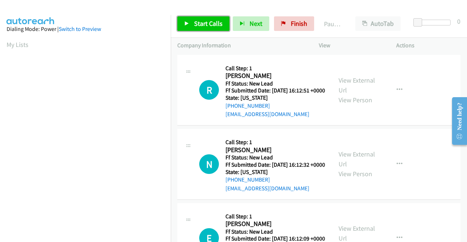
click at [209, 26] on span "Start Calls" at bounding box center [208, 23] width 28 height 8
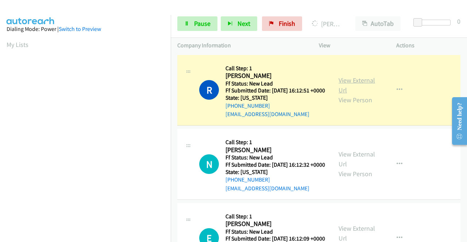
click at [348, 85] on link "View External Url" at bounding box center [356, 85] width 36 height 18
click at [0, 117] on aside "Dialing Mode: Power | Switch to Preview My Lists" at bounding box center [85, 56] width 171 height 404
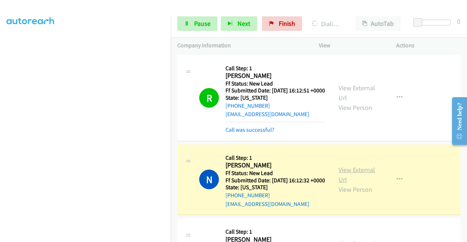
click at [350, 183] on link "View External Url" at bounding box center [356, 175] width 36 height 18
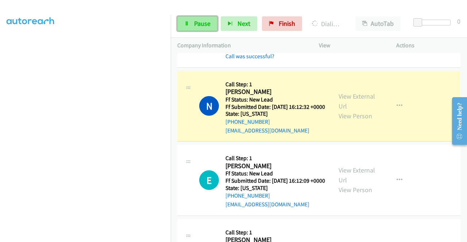
click at [198, 20] on span "Pause" at bounding box center [202, 23] width 16 height 8
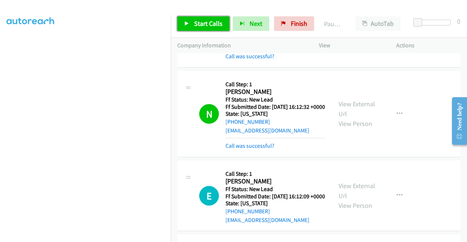
click at [195, 29] on link "Start Calls" at bounding box center [203, 23] width 52 height 15
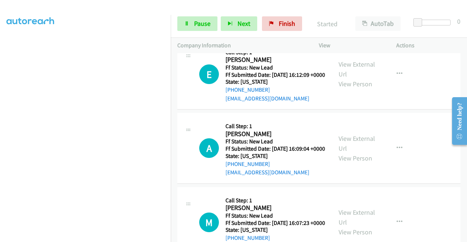
scroll to position [200, 0]
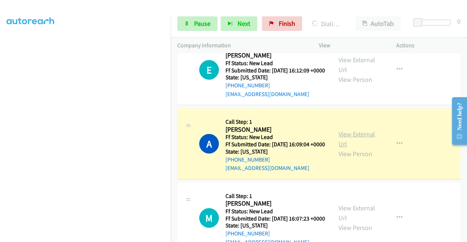
click at [352, 148] on link "View External Url" at bounding box center [356, 139] width 36 height 18
click at [0, 156] on aside "Dialing Mode: Power | Switch to Preview My Lists" at bounding box center [85, 56] width 171 height 404
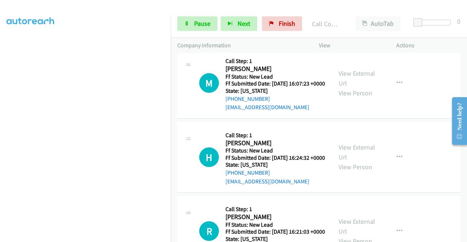
scroll to position [355, 0]
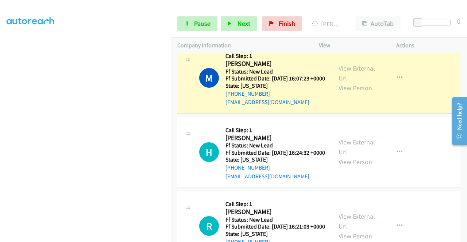
click at [347, 82] on link "View External Url" at bounding box center [356, 73] width 36 height 18
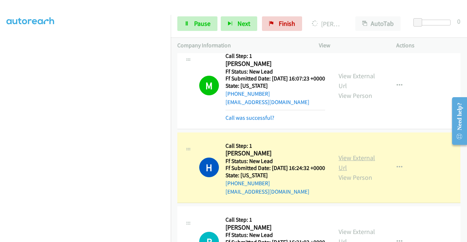
click at [353, 172] on link "View External Url" at bounding box center [356, 163] width 36 height 18
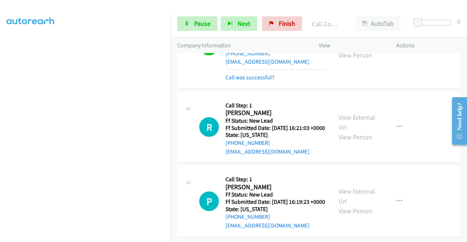
scroll to position [547, 0]
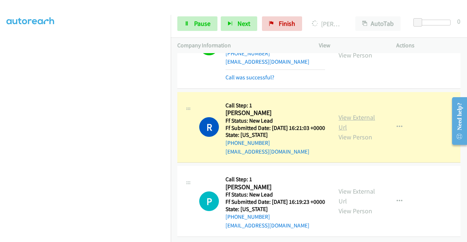
click at [368, 113] on link "View External Url" at bounding box center [356, 122] width 36 height 18
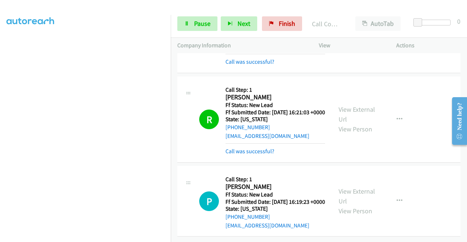
scroll to position [562, 0]
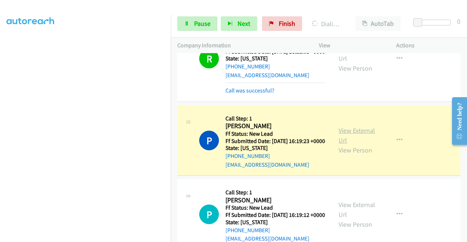
click at [358, 145] on link "View External Url" at bounding box center [356, 136] width 36 height 18
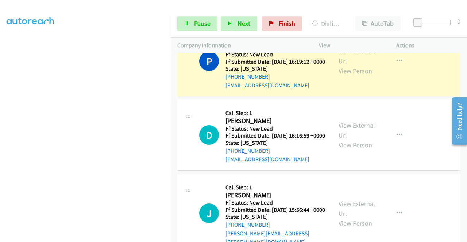
scroll to position [757, 0]
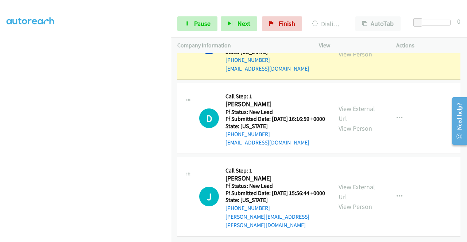
click at [350, 48] on link "View External Url" at bounding box center [356, 39] width 36 height 18
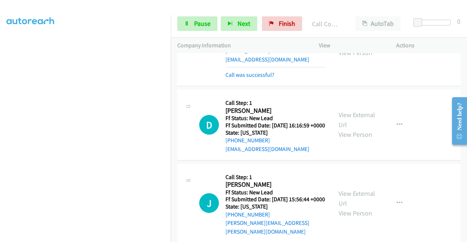
scroll to position [837, 0]
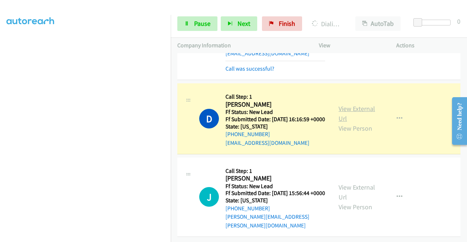
click at [349, 105] on link "View External Url" at bounding box center [356, 114] width 36 height 18
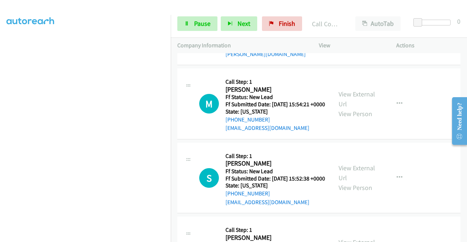
scroll to position [968, 0]
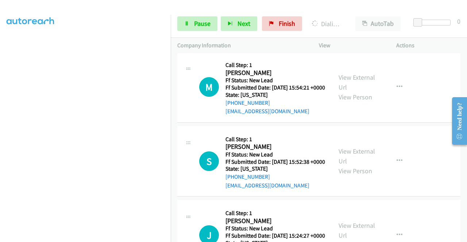
click at [362, 13] on link "View External Url" at bounding box center [356, 4] width 36 height 18
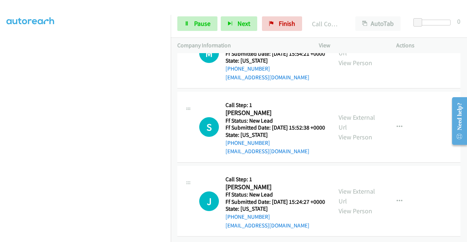
scroll to position [1035, 0]
click at [197, 16] on div "Start Calls Pause Next Finish Call Completed AutoTab AutoTab 0" at bounding box center [319, 24] width 296 height 28
click at [190, 27] on link "Pause" at bounding box center [197, 23] width 40 height 15
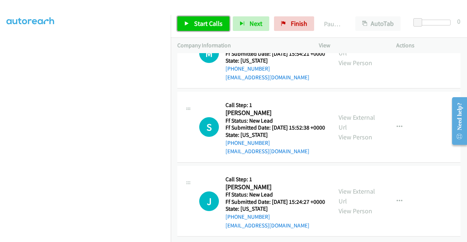
click at [190, 27] on link "Start Calls" at bounding box center [203, 23] width 52 height 15
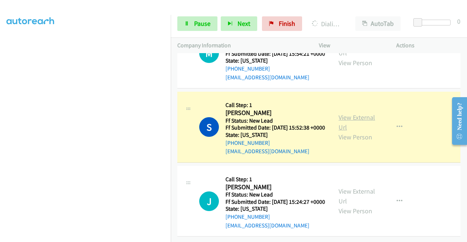
click at [359, 132] on link "View External Url" at bounding box center [356, 122] width 36 height 18
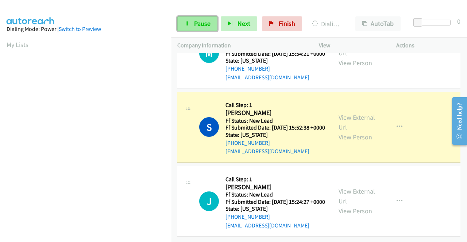
click at [206, 17] on link "Pause" at bounding box center [197, 23] width 40 height 15
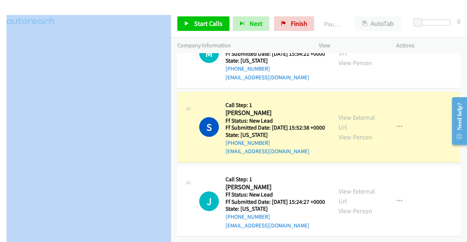
scroll to position [65, 0]
drag, startPoint x: 126, startPoint y: 8, endPoint x: 120, endPoint y: 15, distance: 8.8
click at [86, 35] on main "Start Calls Pause Next Finish Paused AutoTab AutoTab 0 Company Information Info…" at bounding box center [233, 17] width 467 height 35
click at [172, 7] on div at bounding box center [230, 14] width 460 height 28
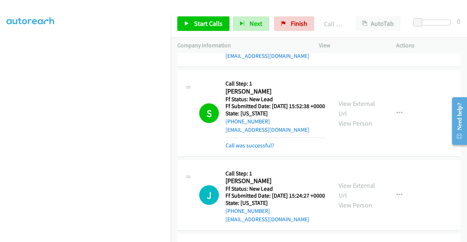
scroll to position [1052, 0]
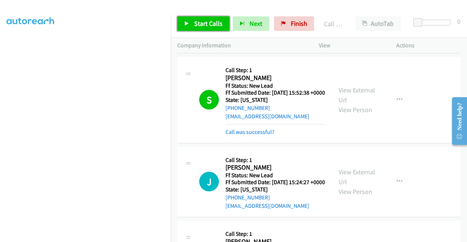
click at [208, 16] on link "Start Calls" at bounding box center [203, 23] width 52 height 15
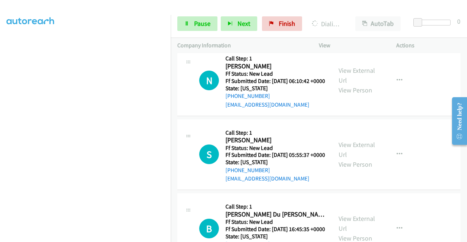
scroll to position [1213, 0]
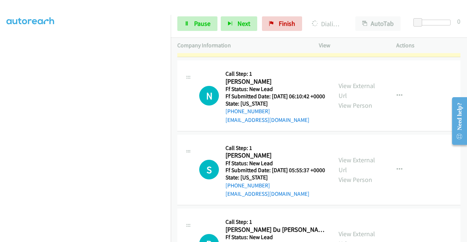
click at [365, 36] on div "View External Url View Person" at bounding box center [357, 22] width 38 height 30
click at [363, 36] on div "View External Url View Person" at bounding box center [357, 22] width 38 height 30
click at [357, 26] on link "View External Url" at bounding box center [356, 17] width 36 height 18
drag, startPoint x: 0, startPoint y: 171, endPoint x: 9, endPoint y: 173, distance: 9.7
click at [0, 171] on aside "Dialing Mode: Power | Switch to Preview My Lists" at bounding box center [85, 56] width 171 height 404
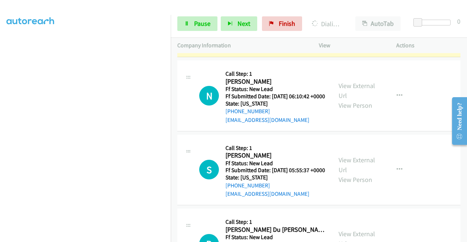
scroll to position [166, 0]
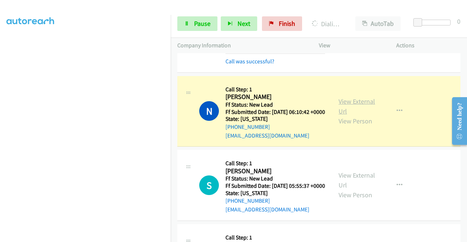
click at [352, 116] on link "View External Url" at bounding box center [356, 106] width 36 height 18
click at [0, 129] on aside "Dialing Mode: Power | Switch to Preview My Lists" at bounding box center [85, 56] width 171 height 404
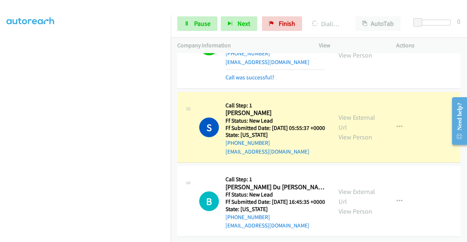
scroll to position [1402, 0]
click at [350, 113] on div "View External Url View Person" at bounding box center [357, 128] width 38 height 30
click at [349, 113] on link "View External Url" at bounding box center [356, 122] width 36 height 18
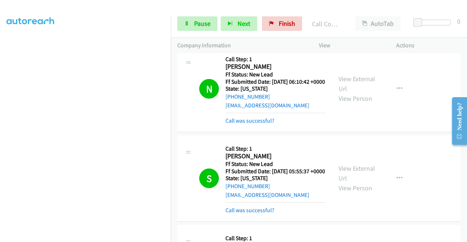
scroll to position [1417, 0]
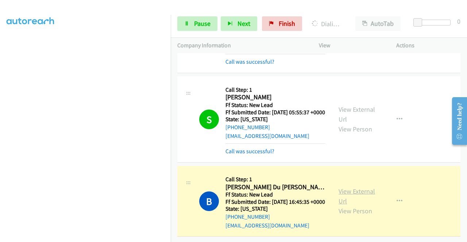
click at [350, 187] on link "View External Url" at bounding box center [356, 196] width 36 height 18
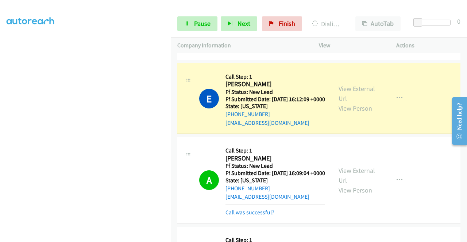
scroll to position [198, 0]
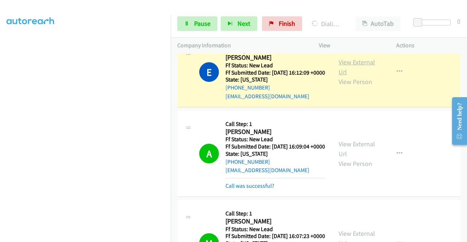
click at [338, 76] on link "View External Url" at bounding box center [356, 67] width 36 height 18
click at [187, 26] on link "Pause" at bounding box center [197, 23] width 40 height 15
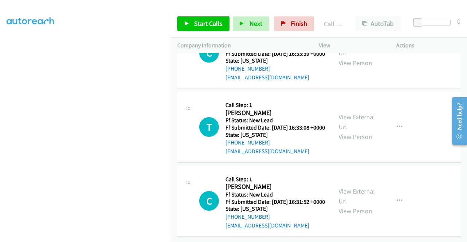
scroll to position [1610, 0]
click at [208, 26] on span "Start Calls" at bounding box center [208, 23] width 28 height 8
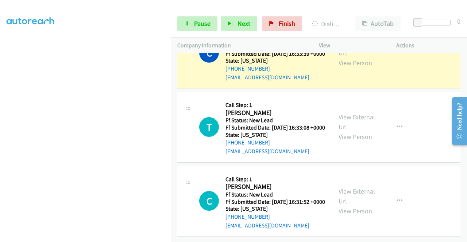
click at [342, 57] on link "View External Url" at bounding box center [356, 48] width 36 height 18
click at [0, 154] on aside "Dialing Mode: Power | Switch to Preview My Lists" at bounding box center [85, 56] width 171 height 404
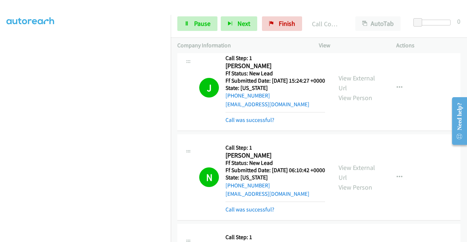
scroll to position [1707, 0]
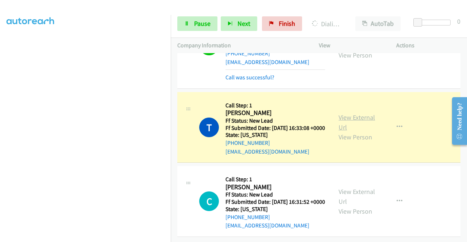
click at [358, 113] on link "View External Url" at bounding box center [356, 122] width 36 height 18
click at [111, 239] on aside "Dialing Mode: Power | Switch to Preview My Lists" at bounding box center [85, 56] width 171 height 404
click at [193, 17] on link "Pause" at bounding box center [197, 23] width 40 height 15
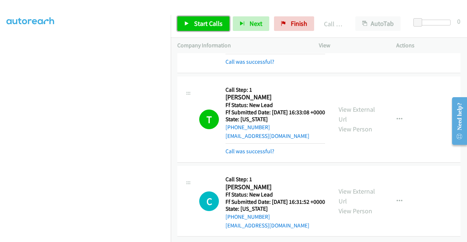
click at [198, 23] on span "Start Calls" at bounding box center [208, 23] width 28 height 8
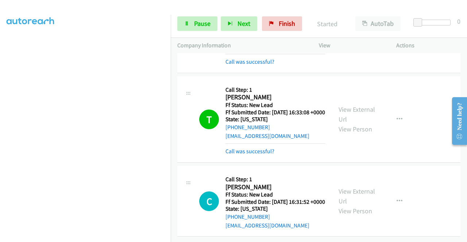
scroll to position [1722, 0]
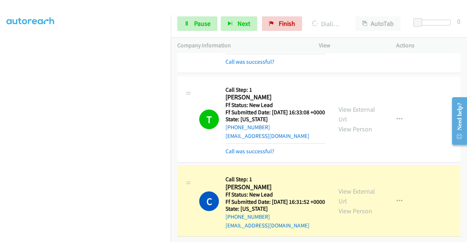
click at [348, 187] on div "View External Url View Person" at bounding box center [357, 202] width 38 height 30
click at [344, 187] on link "View External Url" at bounding box center [356, 196] width 36 height 18
click at [0, 126] on aside "Dialing Mode: Power | Switch to Preview My Lists" at bounding box center [85, 56] width 171 height 404
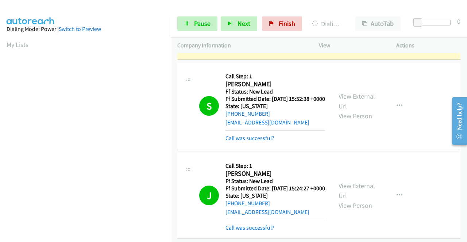
scroll to position [1059, 0]
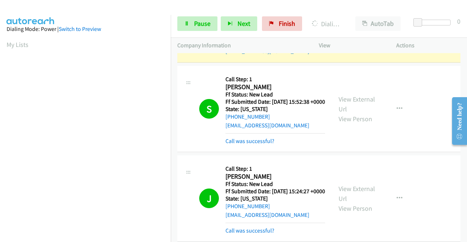
click at [341, 31] on link "View External Url" at bounding box center [356, 22] width 36 height 18
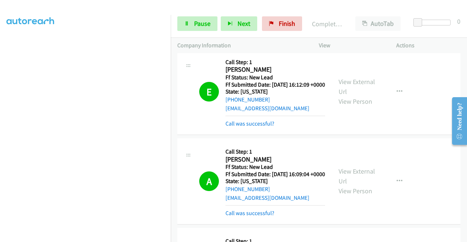
scroll to position [0, 0]
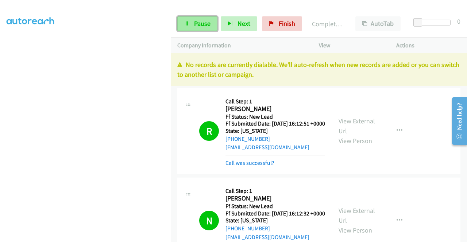
click at [202, 27] on span "Pause" at bounding box center [202, 23] width 16 height 8
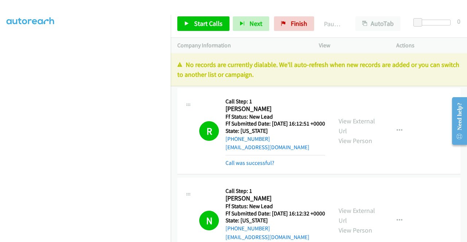
click at [406, 63] on p "No records are currently dialable. We'll auto-refresh when new records are adde…" at bounding box center [318, 70] width 283 height 20
click at [299, 23] on span "Finish" at bounding box center [299, 23] width 16 height 8
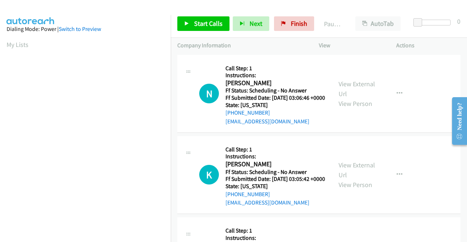
click at [197, 32] on div "Start Calls Pause Next Finish Paused AutoTab AutoTab 0" at bounding box center [319, 24] width 296 height 28
click at [202, 24] on span "Start Calls" at bounding box center [208, 23] width 28 height 8
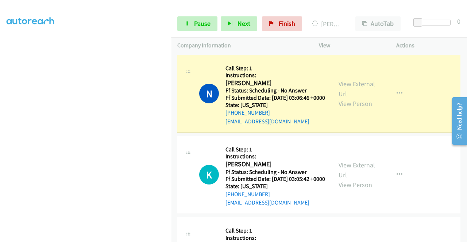
scroll to position [166, 0]
click at [362, 86] on link "View External Url" at bounding box center [356, 89] width 36 height 18
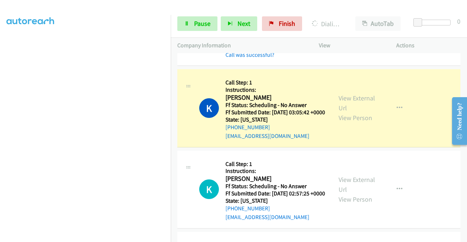
scroll to position [97, 0]
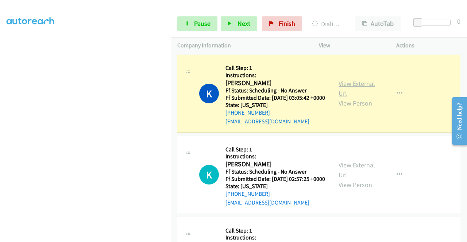
click at [348, 91] on link "View External Url" at bounding box center [356, 88] width 36 height 18
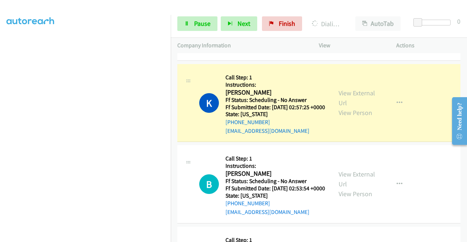
scroll to position [199, 0]
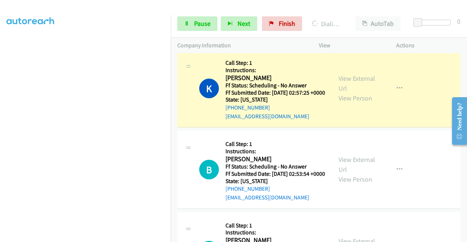
click at [347, 90] on div "View External Url View Person View External Url Email Schedule/Manage Callback …" at bounding box center [374, 88] width 84 height 65
click at [345, 93] on link "View External Url" at bounding box center [356, 83] width 36 height 18
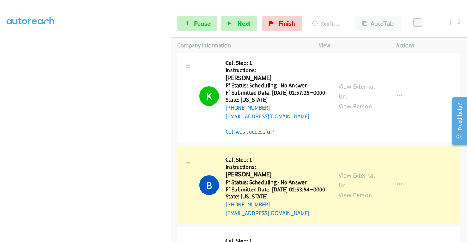
click at [346, 190] on link "View External Url" at bounding box center [356, 180] width 36 height 18
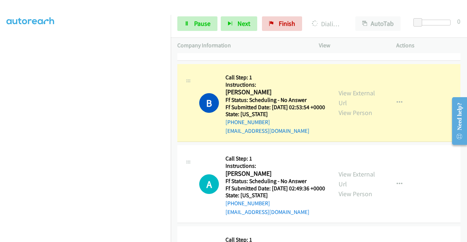
scroll to position [311, 0]
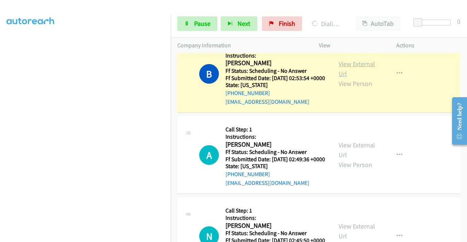
click at [340, 78] on link "View External Url" at bounding box center [356, 69] width 36 height 18
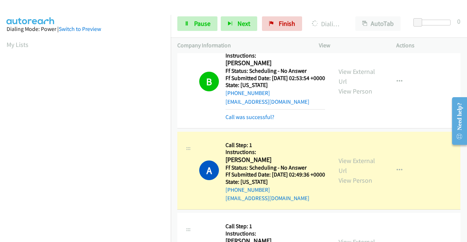
scroll to position [166, 0]
click at [354, 175] on link "View External Url" at bounding box center [356, 166] width 36 height 18
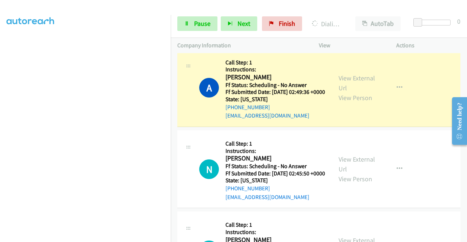
scroll to position [437, 0]
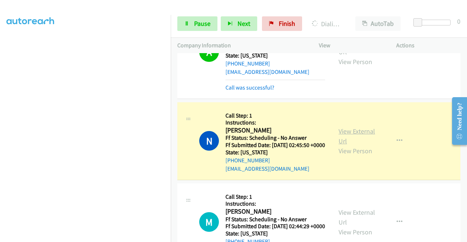
click at [352, 145] on link "View External Url" at bounding box center [356, 136] width 36 height 18
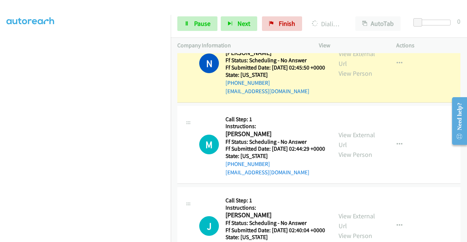
scroll to position [525, 0]
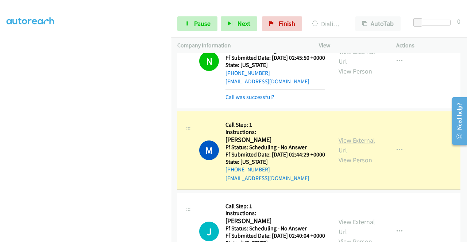
click at [338, 155] on link "View External Url" at bounding box center [356, 145] width 36 height 18
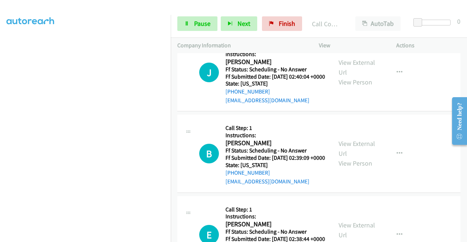
scroll to position [719, 0]
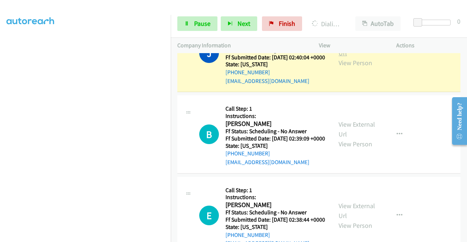
click at [340, 57] on link "View External Url" at bounding box center [356, 48] width 36 height 18
click at [203, 18] on link "Pause" at bounding box center [197, 23] width 40 height 15
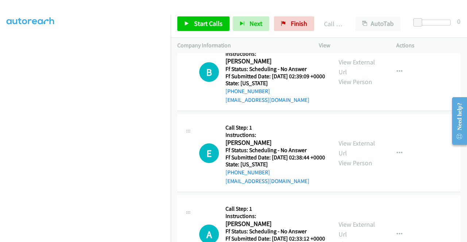
scroll to position [812, 0]
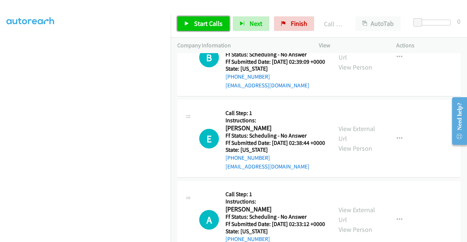
click at [194, 21] on span "Start Calls" at bounding box center [208, 23] width 28 height 8
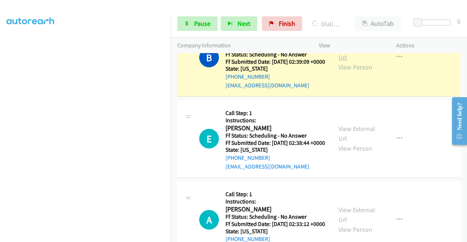
click at [338, 62] on link "View External Url" at bounding box center [356, 52] width 36 height 18
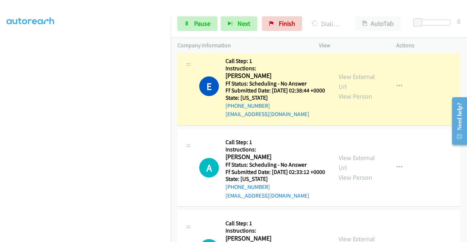
scroll to position [909, 0]
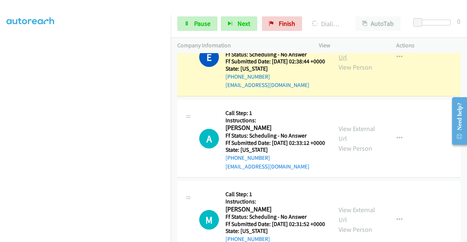
click at [347, 62] on link "View External Url" at bounding box center [356, 52] width 36 height 18
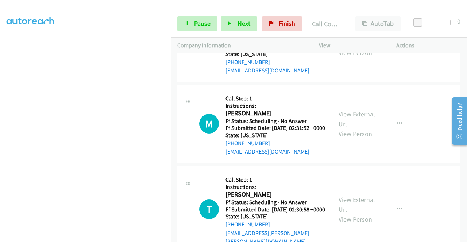
scroll to position [1035, 0]
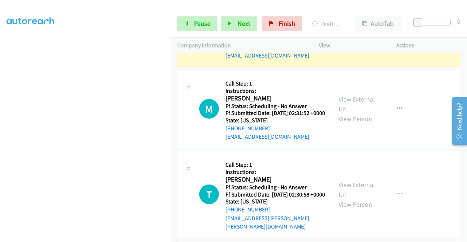
click at [346, 32] on link "View External Url" at bounding box center [356, 23] width 36 height 18
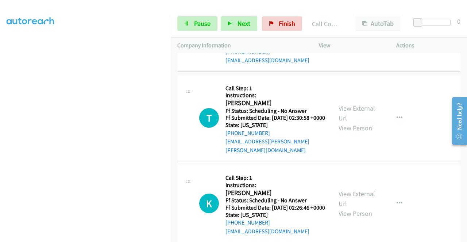
scroll to position [1142, 0]
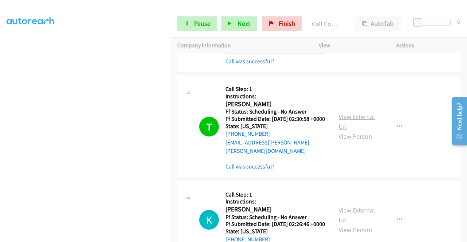
click at [352, 131] on link "View External Url" at bounding box center [356, 122] width 36 height 18
click at [347, 66] on div "View External Url View Person View External Url Email Schedule/Manage Callback …" at bounding box center [374, 25] width 84 height 80
click at [347, 30] on link "View External Url" at bounding box center [356, 21] width 36 height 18
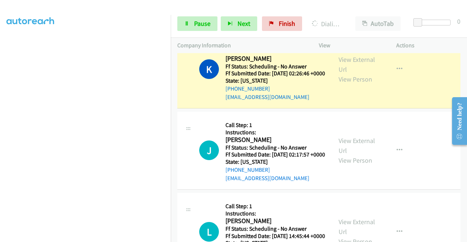
scroll to position [1351, 0]
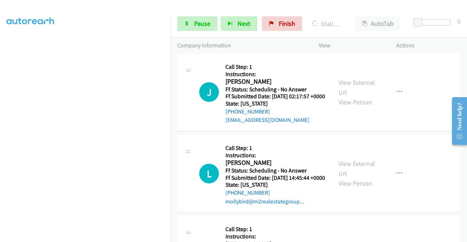
click at [338, 15] on link "View External Url" at bounding box center [356, 6] width 36 height 18
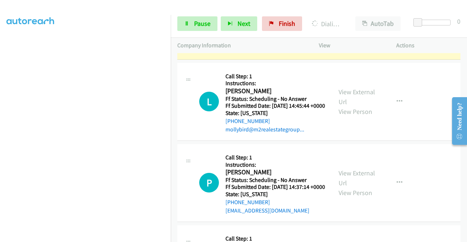
scroll to position [1463, 0]
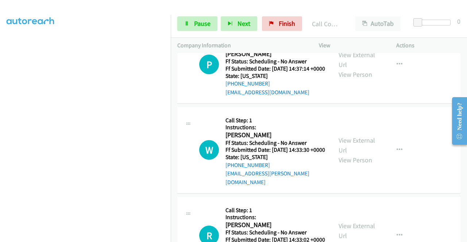
scroll to position [1579, 0]
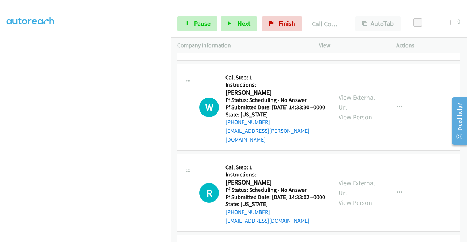
scroll to position [1638, 0]
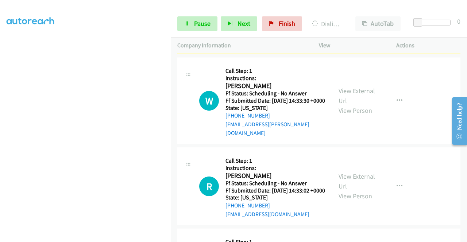
click at [350, 19] on link "View External Url" at bounding box center [356, 10] width 36 height 18
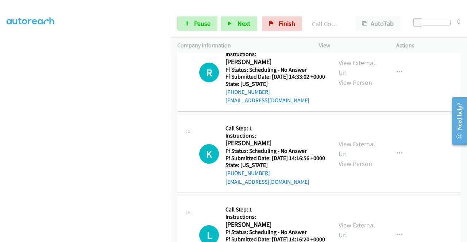
scroll to position [1774, 0]
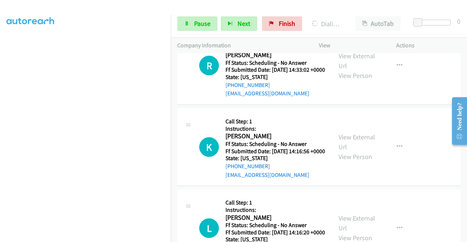
click at [187, 22] on icon at bounding box center [186, 24] width 5 height 5
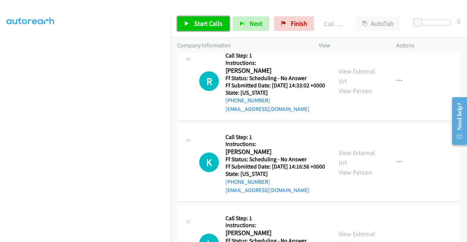
click at [191, 23] on link "Start Calls" at bounding box center [203, 23] width 52 height 15
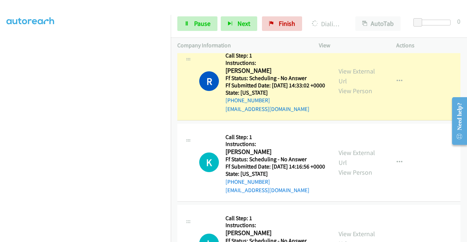
click at [335, 113] on div "View External Url View Person View External Url Email Schedule/Manage Callback …" at bounding box center [374, 81] width 84 height 65
click at [351, 85] on link "View External Url" at bounding box center [356, 76] width 36 height 18
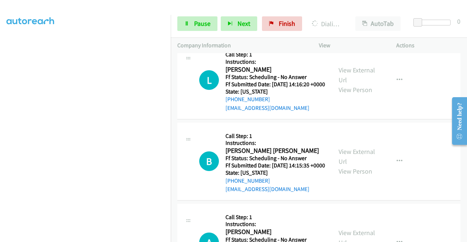
scroll to position [1968, 0]
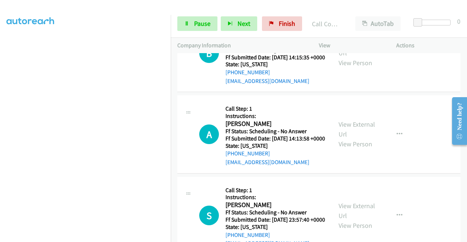
scroll to position [2080, 0]
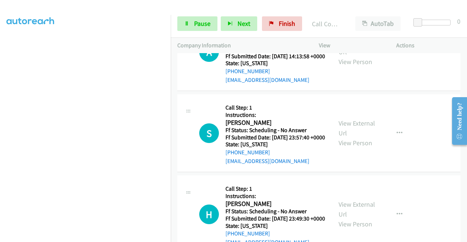
scroll to position [2182, 0]
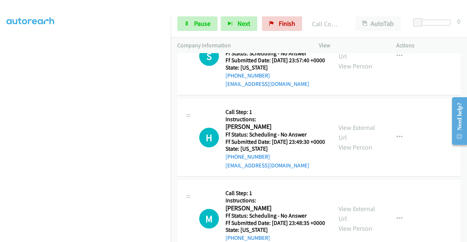
scroll to position [2274, 0]
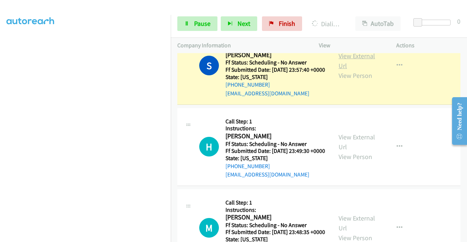
click at [338, 70] on link "View External Url" at bounding box center [356, 61] width 36 height 18
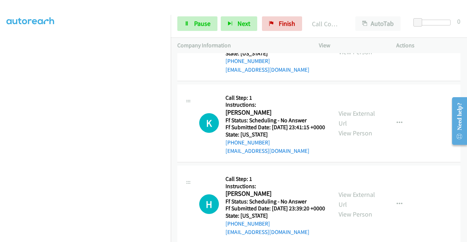
scroll to position [2491, 0]
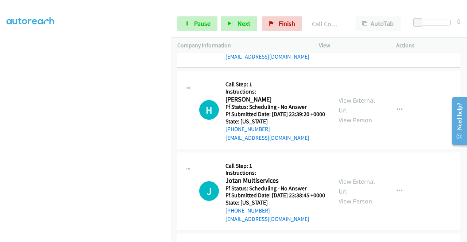
scroll to position [2593, 0]
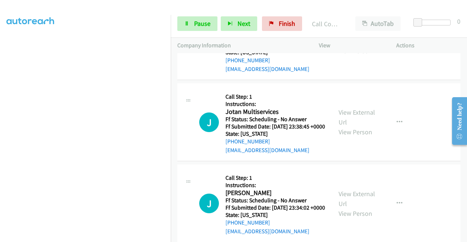
scroll to position [2695, 0]
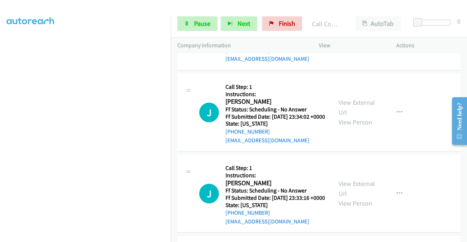
scroll to position [2802, 0]
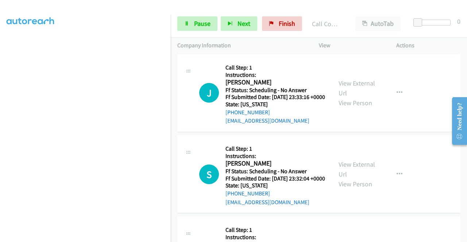
scroll to position [2909, 0]
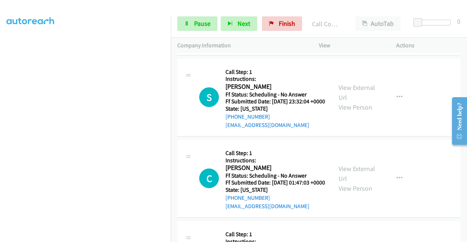
scroll to position [2996, 0]
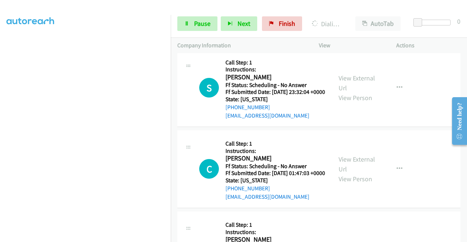
click at [187, 18] on link "Pause" at bounding box center [197, 23] width 40 height 15
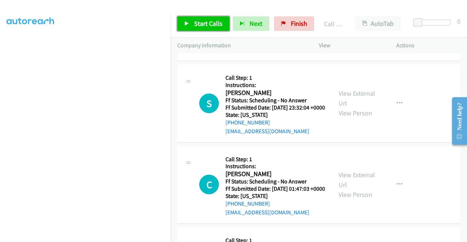
click at [203, 27] on span "Start Calls" at bounding box center [208, 23] width 28 height 8
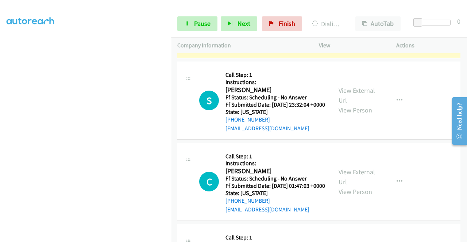
scroll to position [3090, 0]
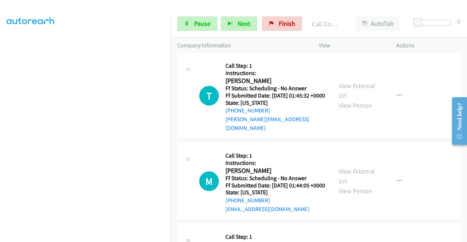
scroll to position [3198, 0]
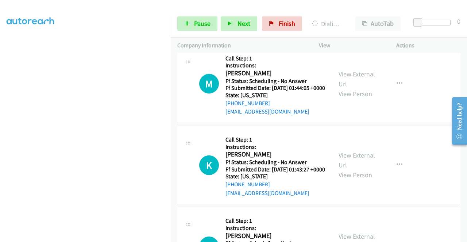
scroll to position [3353, 0]
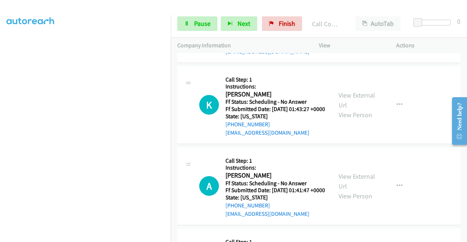
scroll to position [3434, 0]
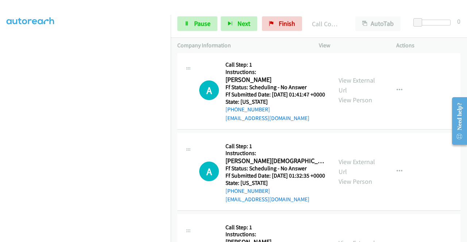
scroll to position [3502, 0]
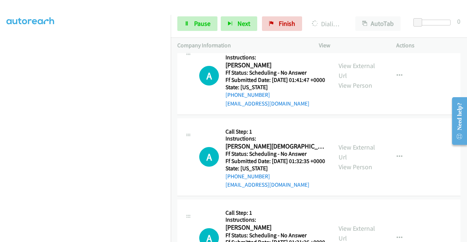
click at [184, 24] on icon at bounding box center [186, 24] width 5 height 5
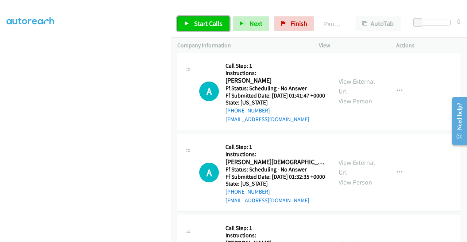
click at [207, 19] on span "Start Calls" at bounding box center [208, 23] width 28 height 8
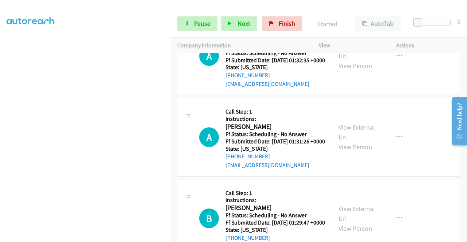
scroll to position [3628, 0]
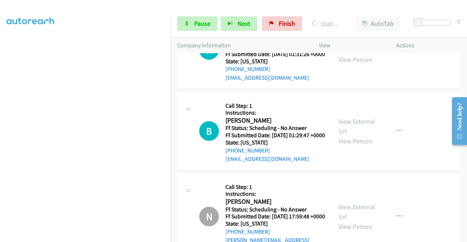
scroll to position [3735, 0]
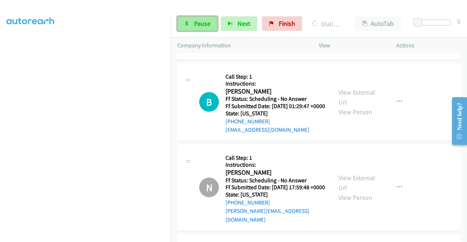
click at [186, 20] on link "Pause" at bounding box center [197, 23] width 40 height 15
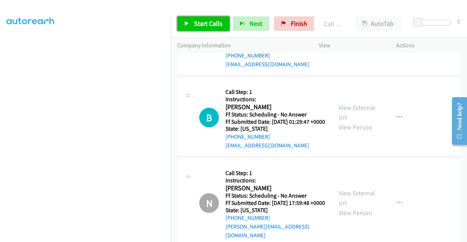
click at [206, 27] on span "Start Calls" at bounding box center [208, 23] width 28 height 8
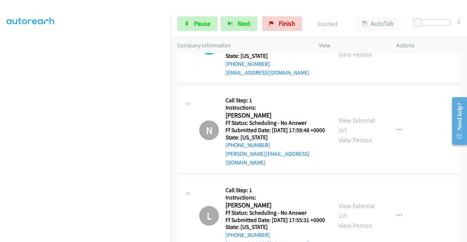
scroll to position [3822, 0]
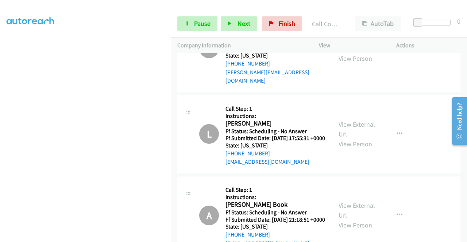
scroll to position [3934, 0]
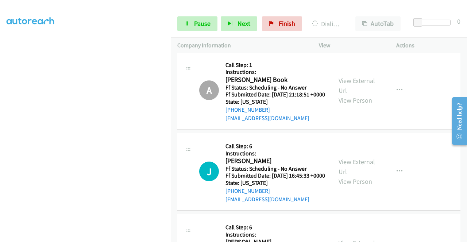
scroll to position [4051, 0]
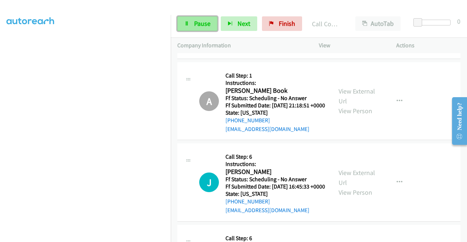
click at [202, 22] on span "Pause" at bounding box center [202, 23] width 16 height 8
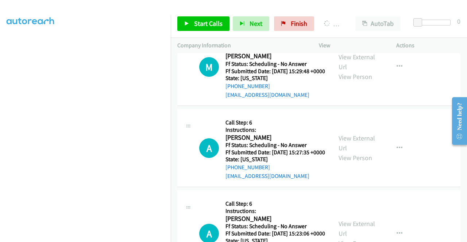
scroll to position [4440, 0]
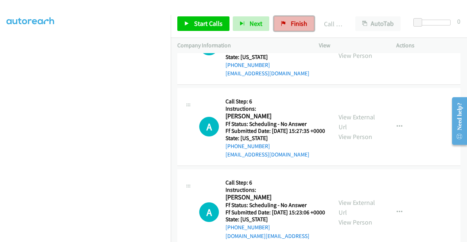
click at [291, 26] on span "Finish" at bounding box center [299, 23] width 16 height 8
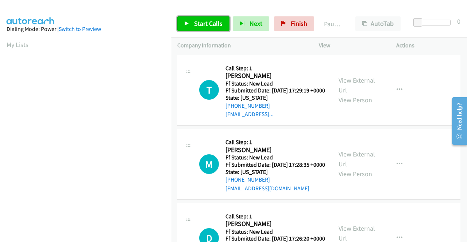
click at [217, 21] on span "Start Calls" at bounding box center [208, 23] width 28 height 8
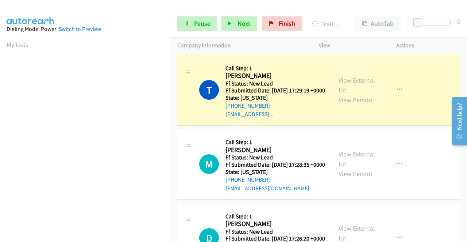
click at [350, 78] on div "View External Url View Person View External Url Email Schedule/Manage Callback …" at bounding box center [374, 91] width 84 height 58
click at [346, 82] on link "View External Url" at bounding box center [356, 85] width 36 height 18
click at [0, 101] on aside "Dialing Mode: Power | Switch to Preview My Lists" at bounding box center [85, 56] width 171 height 404
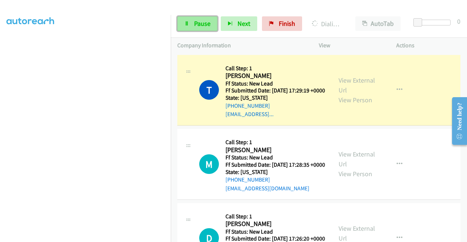
click at [195, 28] on link "Pause" at bounding box center [197, 23] width 40 height 15
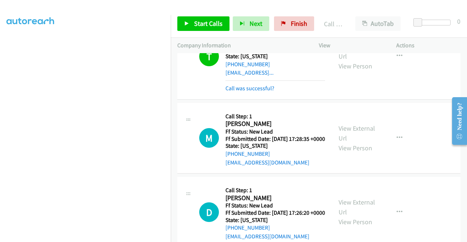
scroll to position [47, 0]
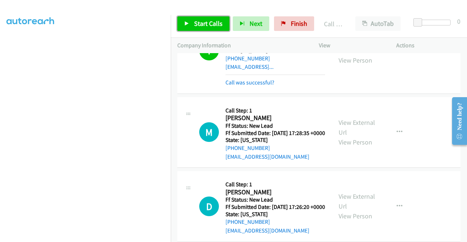
click at [211, 24] on span "Start Calls" at bounding box center [208, 23] width 28 height 8
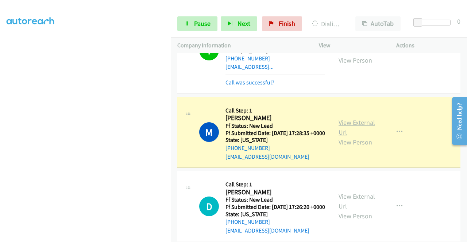
click at [346, 132] on link "View External Url" at bounding box center [356, 127] width 36 height 18
drag, startPoint x: 0, startPoint y: 104, endPoint x: 12, endPoint y: 119, distance: 19.3
click at [0, 104] on aside "Dialing Mode: Power | Switch to Preview My Lists" at bounding box center [85, 56] width 171 height 404
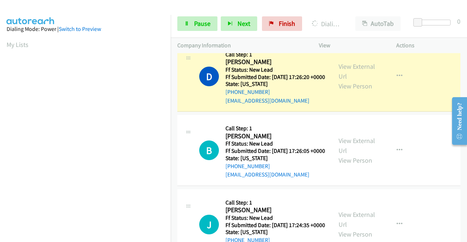
scroll to position [203, 0]
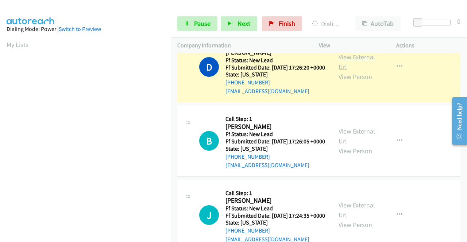
click at [356, 70] on link "View External Url" at bounding box center [356, 62] width 36 height 18
drag, startPoint x: 0, startPoint y: 140, endPoint x: 16, endPoint y: 151, distance: 19.4
click at [0, 140] on aside "Dialing Mode: Power | Switch to Preview My Lists" at bounding box center [85, 217] width 171 height 404
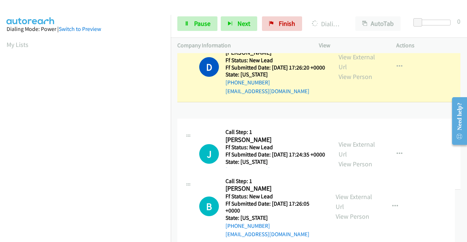
drag, startPoint x: 171, startPoint y: 141, endPoint x: 170, endPoint y: 173, distance: 32.1
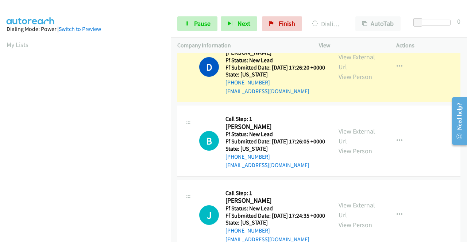
scroll to position [166, 0]
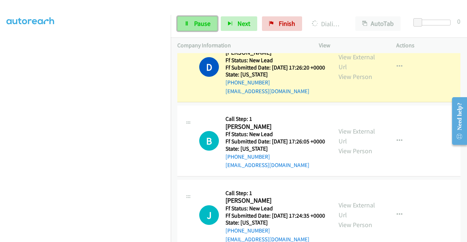
click at [192, 30] on link "Pause" at bounding box center [197, 23] width 40 height 15
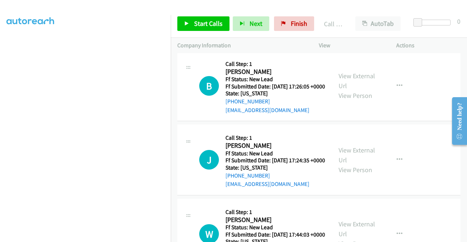
scroll to position [276, 0]
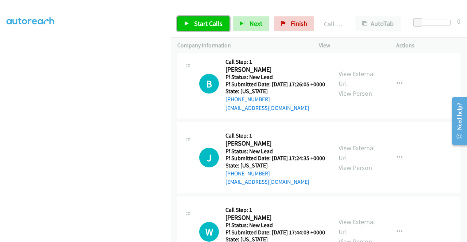
click at [213, 23] on span "Start Calls" at bounding box center [208, 23] width 28 height 8
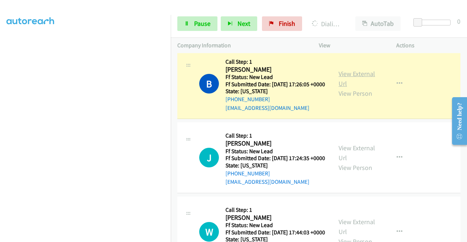
click at [341, 88] on link "View External Url" at bounding box center [356, 79] width 36 height 18
drag, startPoint x: 0, startPoint y: 113, endPoint x: 9, endPoint y: 120, distance: 11.4
click at [0, 113] on aside "Dialing Mode: Power | Switch to Preview My Lists" at bounding box center [85, 56] width 171 height 404
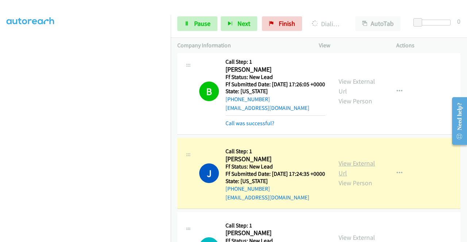
click at [338, 178] on link "View External Url" at bounding box center [356, 168] width 36 height 18
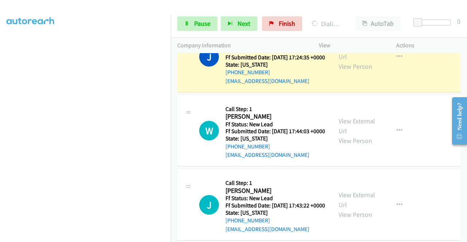
click at [199, 14] on div "Start Calls Pause Next Finish Dialing Jannneli Miller AutoTab AutoTab 0" at bounding box center [319, 24] width 296 height 28
click at [191, 22] on link "Pause" at bounding box center [197, 23] width 40 height 15
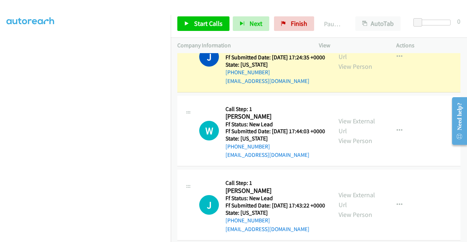
scroll to position [63, 0]
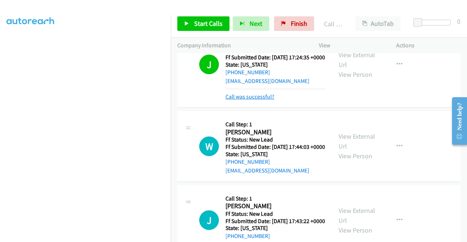
click at [265, 100] on link "Call was successful?" at bounding box center [249, 96] width 49 height 7
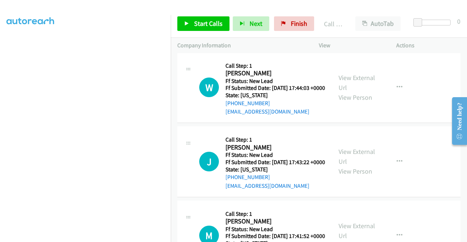
scroll to position [436, 0]
click at [210, 25] on span "Start Calls" at bounding box center [208, 23] width 28 height 8
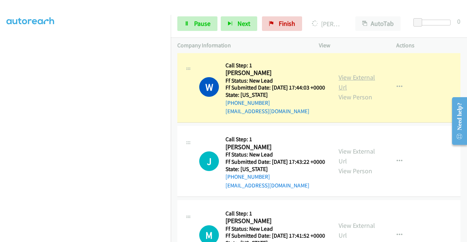
click at [358, 92] on link "View External Url" at bounding box center [356, 82] width 36 height 18
click at [0, 135] on aside "Dialing Mode: Power | Switch to Preview My Lists" at bounding box center [85, 56] width 171 height 404
click at [202, 25] on span "Pause" at bounding box center [202, 23] width 16 height 8
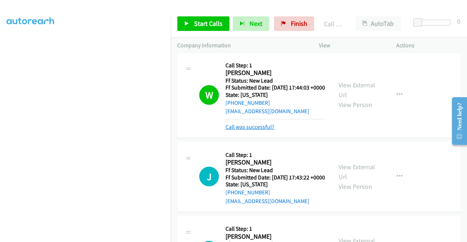
click at [263, 131] on link "Call was successful?" at bounding box center [249, 127] width 49 height 7
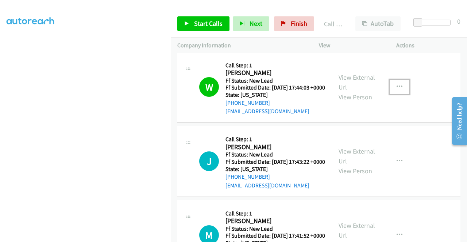
click at [392, 94] on button "button" at bounding box center [399, 87] width 20 height 15
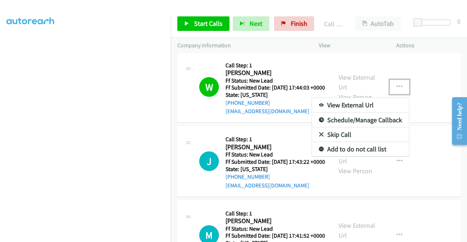
click at [343, 157] on link "Add to do not call list" at bounding box center [360, 149] width 97 height 15
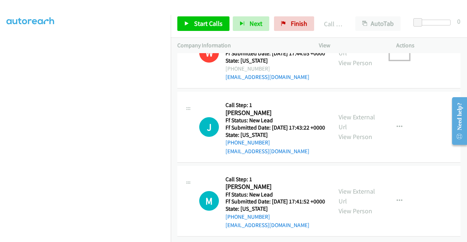
scroll to position [532, 0]
click at [213, 24] on span "Start Calls" at bounding box center [208, 23] width 28 height 8
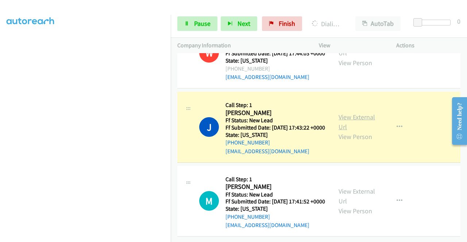
click at [355, 113] on link "View External Url" at bounding box center [356, 122] width 36 height 18
click at [0, 118] on aside "Dialing Mode: Power | Switch to Preview My Lists" at bounding box center [85, 56] width 171 height 404
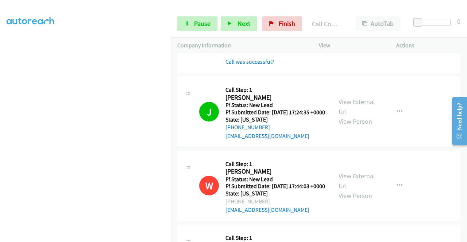
scroll to position [547, 0]
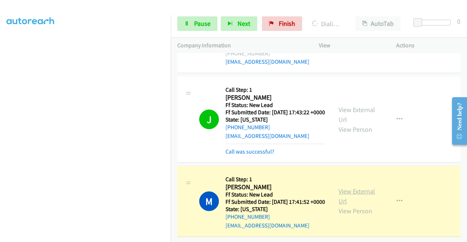
click at [356, 187] on link "View External Url" at bounding box center [356, 196] width 36 height 18
click at [206, 26] on span "Pause" at bounding box center [202, 23] width 16 height 8
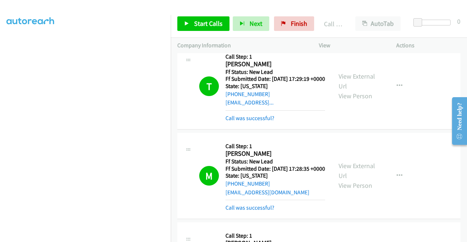
scroll to position [0, 0]
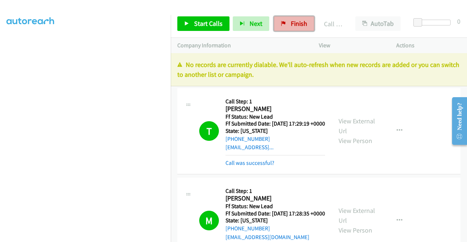
click at [308, 20] on link "Finish" at bounding box center [294, 23] width 40 height 15
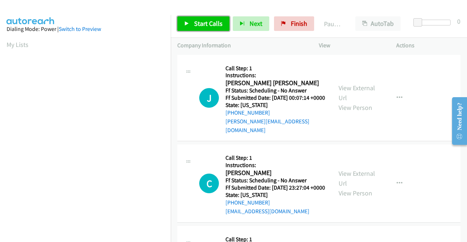
click at [192, 18] on link "Start Calls" at bounding box center [203, 23] width 52 height 15
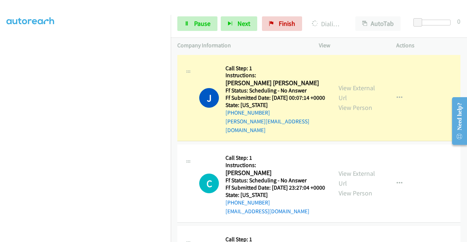
scroll to position [166, 0]
click at [338, 94] on link "View External Url" at bounding box center [356, 93] width 36 height 18
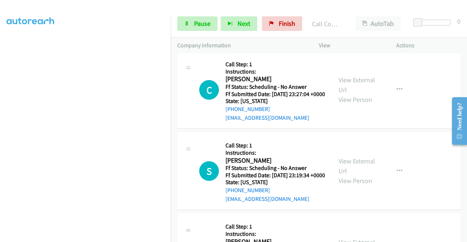
scroll to position [117, 0]
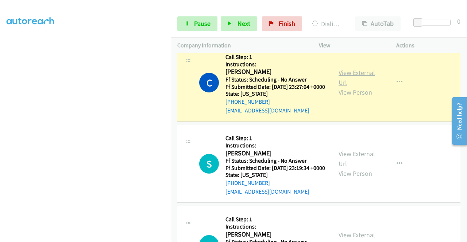
click at [347, 75] on link "View External Url" at bounding box center [356, 78] width 36 height 18
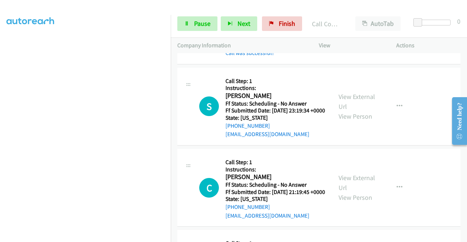
scroll to position [214, 0]
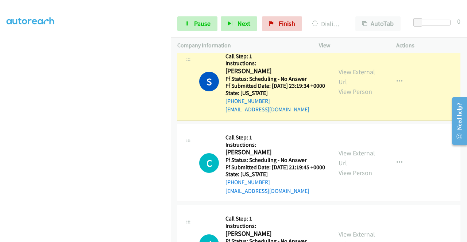
click at [332, 81] on div "View External Url View Person View External Url Email Schedule/Manage Callback …" at bounding box center [374, 82] width 84 height 65
click at [338, 81] on link "View External Url" at bounding box center [356, 77] width 36 height 18
click at [191, 30] on link "Pause" at bounding box center [197, 23] width 40 height 15
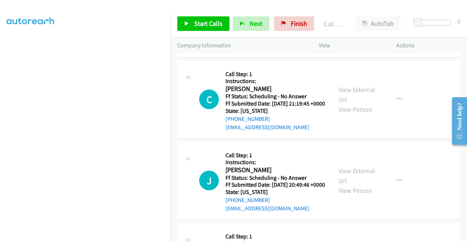
scroll to position [324, 0]
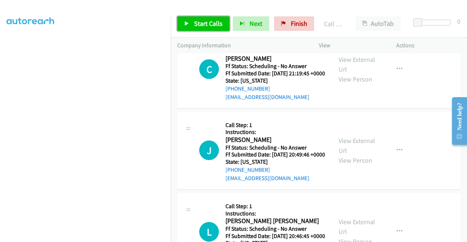
click at [206, 27] on span "Start Calls" at bounding box center [208, 23] width 28 height 8
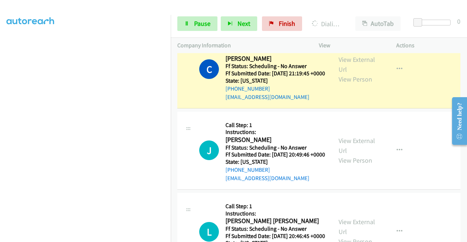
scroll to position [156, 0]
click at [346, 79] on div "View External Url View Person" at bounding box center [357, 70] width 38 height 30
click at [352, 73] on link "View External Url" at bounding box center [356, 64] width 36 height 18
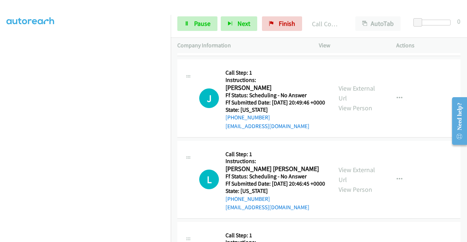
scroll to position [406, 0]
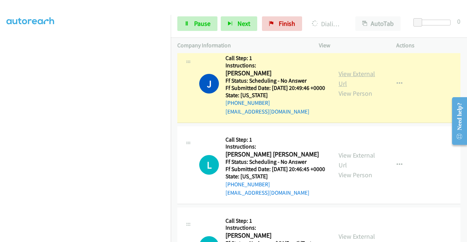
click at [349, 88] on link "View External Url" at bounding box center [356, 79] width 36 height 18
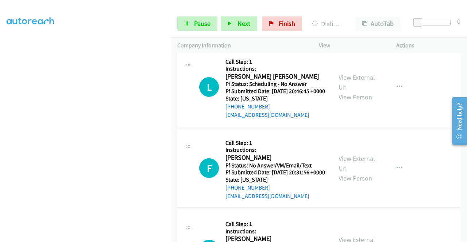
scroll to position [499, 0]
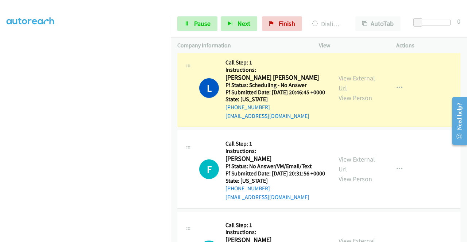
click at [349, 92] on link "View External Url" at bounding box center [356, 83] width 36 height 18
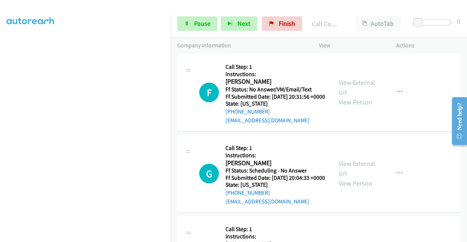
scroll to position [596, 0]
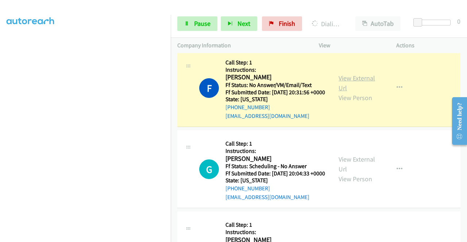
click at [355, 92] on link "View External Url" at bounding box center [356, 83] width 36 height 18
click at [195, 22] on span "Pause" at bounding box center [202, 23] width 16 height 8
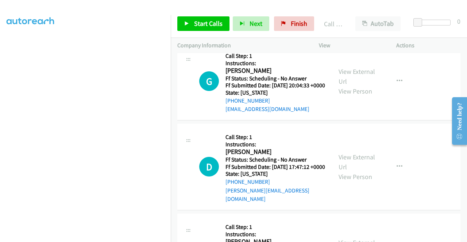
scroll to position [708, 0]
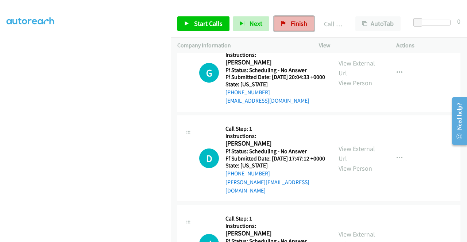
click at [287, 23] on link "Finish" at bounding box center [294, 23] width 40 height 15
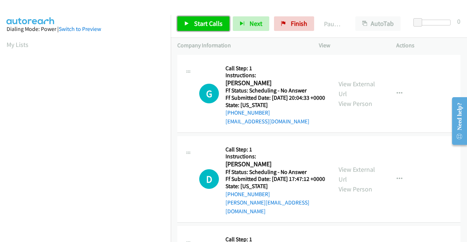
click at [218, 22] on span "Start Calls" at bounding box center [208, 23] width 28 height 8
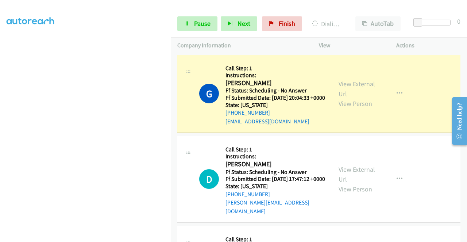
scroll to position [166, 0]
click at [368, 89] on link "View External Url" at bounding box center [356, 89] width 36 height 18
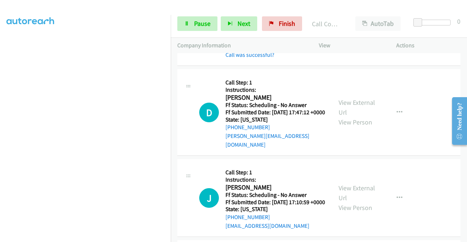
scroll to position [87, 0]
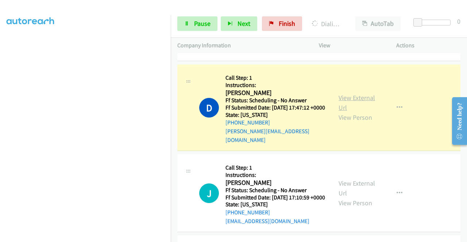
click at [354, 105] on link "View External Url" at bounding box center [356, 103] width 36 height 18
click at [0, 131] on aside "Dialing Mode: Power | Switch to Preview My Lists" at bounding box center [85, 56] width 171 height 404
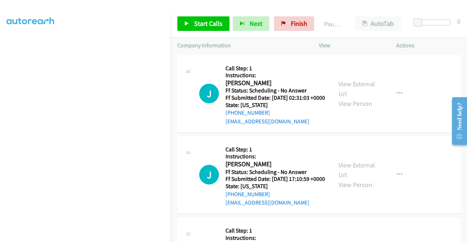
scroll to position [147, 0]
click at [173, 84] on td "J Callback Scheduled Call Step: 1 Instructions: [PERSON_NAME] Pacific/[GEOGRAPH…" at bounding box center [319, 93] width 296 height 81
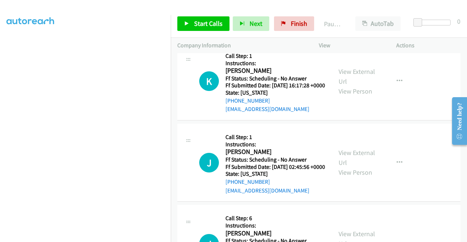
scroll to position [0, 0]
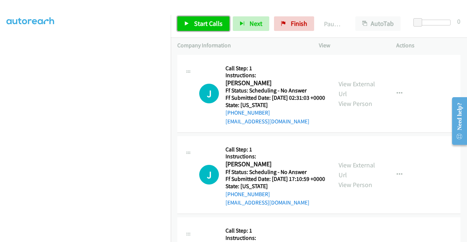
click at [206, 27] on span "Start Calls" at bounding box center [208, 23] width 28 height 8
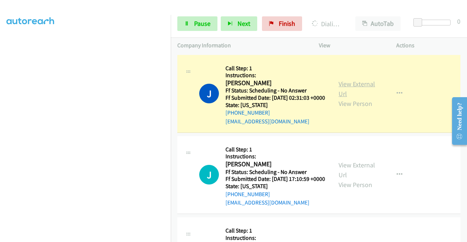
click at [341, 86] on link "View External Url" at bounding box center [356, 89] width 36 height 18
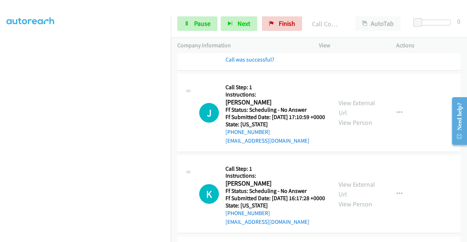
scroll to position [92, 0]
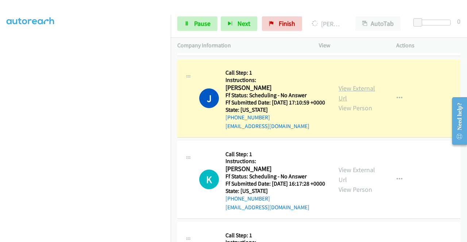
click at [347, 101] on link "View External Url" at bounding box center [356, 93] width 36 height 18
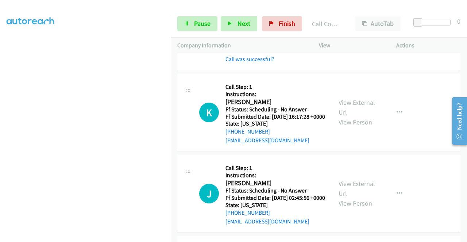
scroll to position [204, 0]
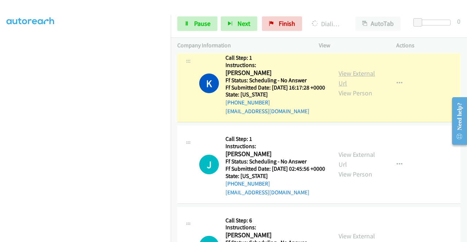
click at [354, 88] on link "View External Url" at bounding box center [356, 78] width 36 height 18
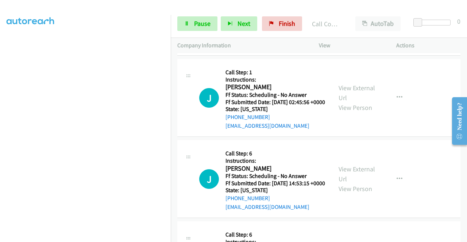
scroll to position [301, 0]
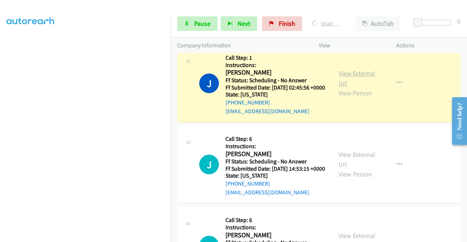
click at [363, 88] on link "View External Url" at bounding box center [356, 78] width 36 height 18
click at [171, 104] on td "J Callback Scheduled Call Step: 1 Instructions: [PERSON_NAME] America/New_York …" at bounding box center [319, 83] width 296 height 81
click at [191, 14] on div "Start Calls Pause Next Finish Dialing [PERSON_NAME] AutoTab AutoTab 0" at bounding box center [319, 24] width 296 height 28
click at [185, 27] on link "Pause" at bounding box center [197, 23] width 40 height 15
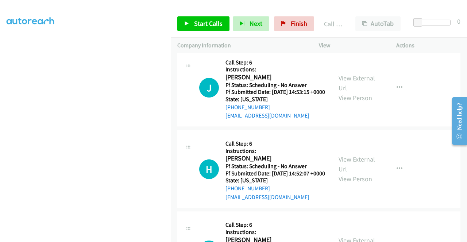
scroll to position [398, 0]
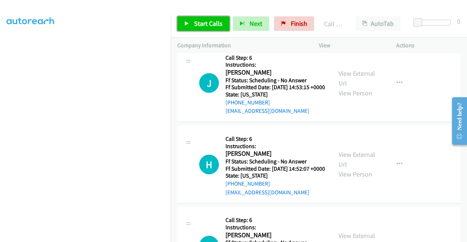
click at [200, 26] on span "Start Calls" at bounding box center [208, 23] width 28 height 8
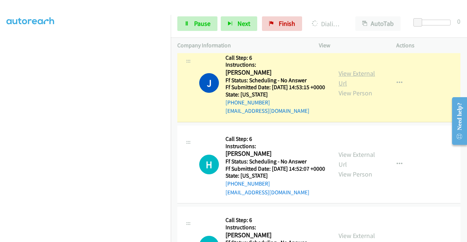
click at [343, 88] on link "View External Url" at bounding box center [356, 78] width 36 height 18
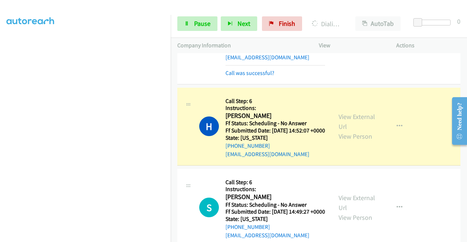
scroll to position [505, 0]
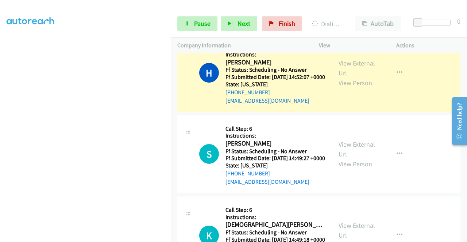
click at [340, 77] on link "View External Url" at bounding box center [356, 68] width 36 height 18
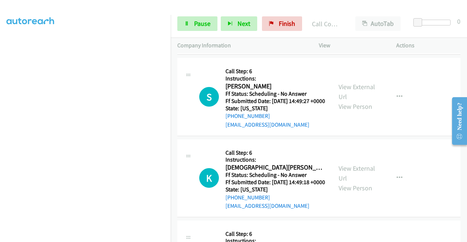
scroll to position [593, 0]
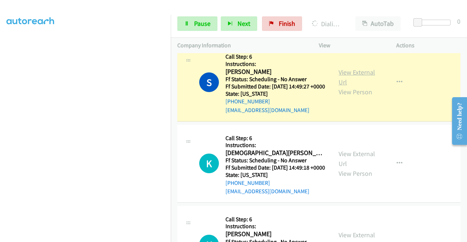
click at [353, 86] on link "View External Url" at bounding box center [356, 77] width 36 height 18
click at [191, 20] on link "Pause" at bounding box center [197, 23] width 40 height 15
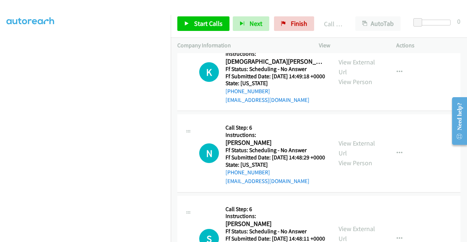
scroll to position [715, 0]
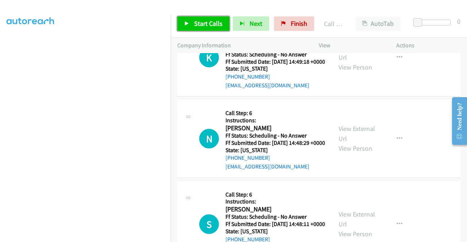
click at [210, 20] on span "Start Calls" at bounding box center [208, 23] width 28 height 8
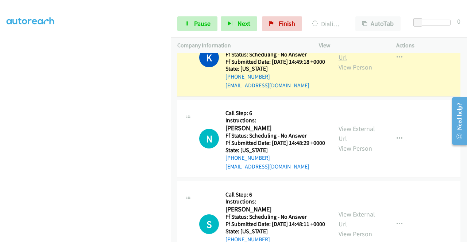
click at [353, 62] on link "View External Url" at bounding box center [356, 52] width 36 height 18
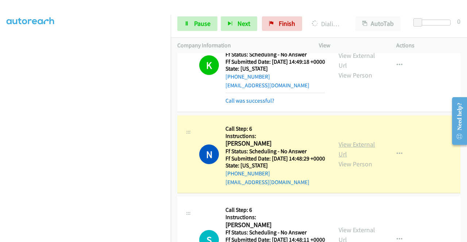
click at [367, 159] on link "View External Url" at bounding box center [356, 149] width 36 height 18
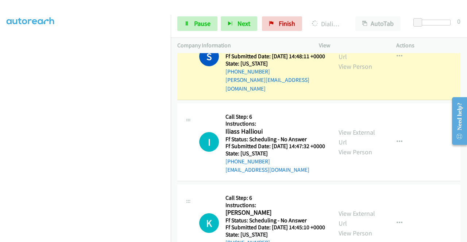
scroll to position [938, 0]
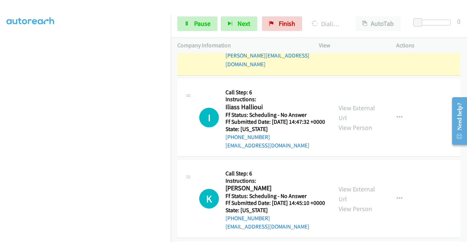
click at [368, 36] on link "View External Url" at bounding box center [356, 27] width 36 height 18
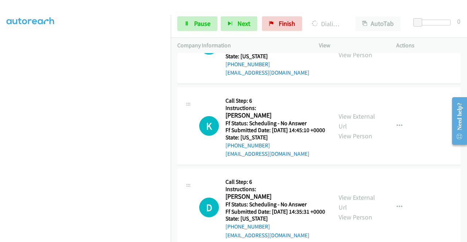
scroll to position [1026, 0]
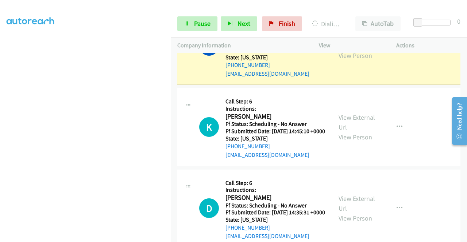
click at [347, 50] on link "View External Url" at bounding box center [356, 41] width 36 height 18
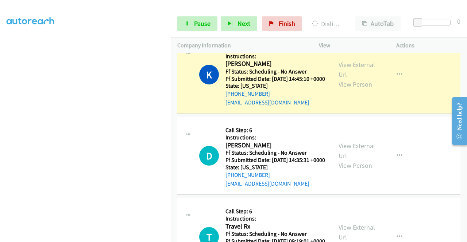
scroll to position [1152, 0]
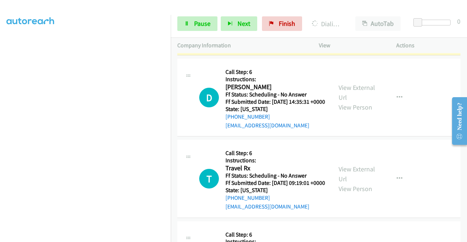
click at [352, 20] on link "View External Url" at bounding box center [356, 11] width 36 height 18
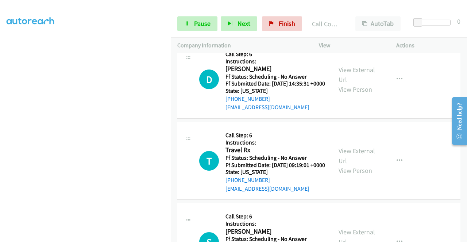
scroll to position [1239, 0]
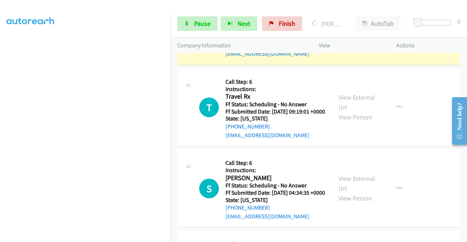
click at [343, 30] on link "View External Url" at bounding box center [356, 21] width 36 height 18
click at [196, 24] on span "Pause" at bounding box center [202, 23] width 16 height 8
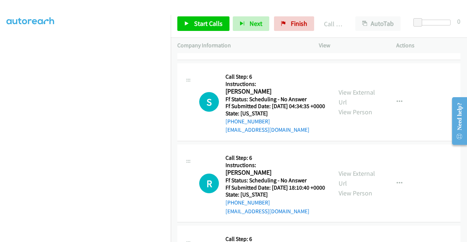
scroll to position [1356, 0]
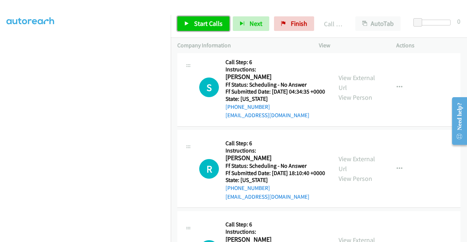
click at [209, 20] on span "Start Calls" at bounding box center [208, 23] width 28 height 8
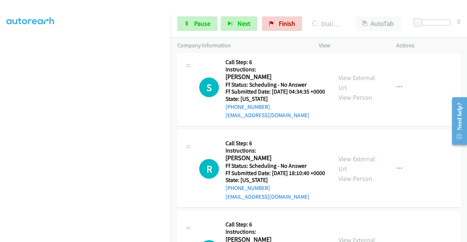
click at [343, 21] on div "View External Url View Person" at bounding box center [357, 7] width 38 height 30
click at [353, 11] on link "View External Url" at bounding box center [356, 1] width 36 height 18
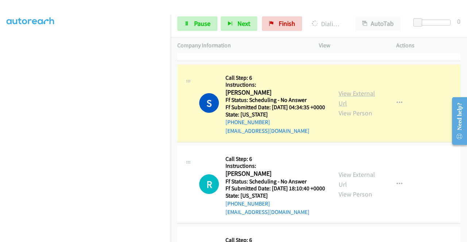
click at [350, 108] on link "View External Url" at bounding box center [356, 98] width 36 height 18
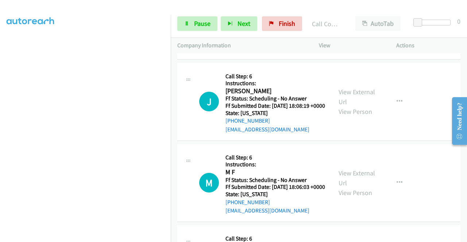
scroll to position [1550, 0]
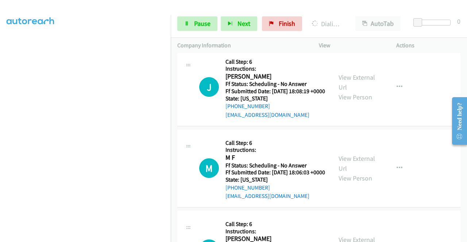
click at [339, 10] on link "View External Url" at bounding box center [356, 1] width 36 height 18
click at [201, 18] on link "Pause" at bounding box center [197, 23] width 40 height 15
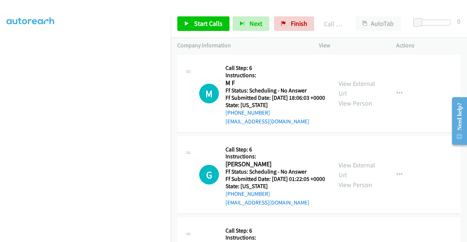
scroll to position [1648, 0]
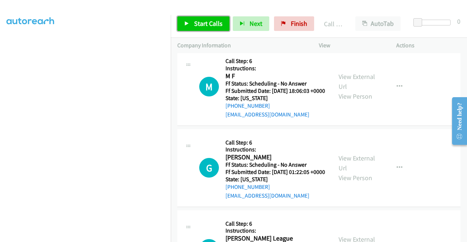
click at [211, 22] on span "Start Calls" at bounding box center [208, 23] width 28 height 8
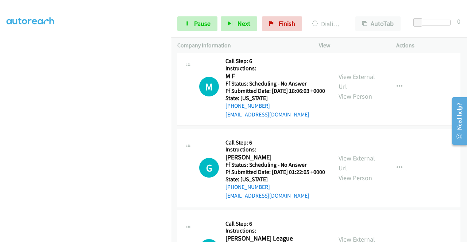
click at [357, 9] on link "View External Url" at bounding box center [356, 0] width 36 height 18
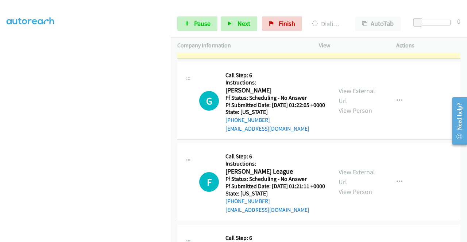
scroll to position [1779, 0]
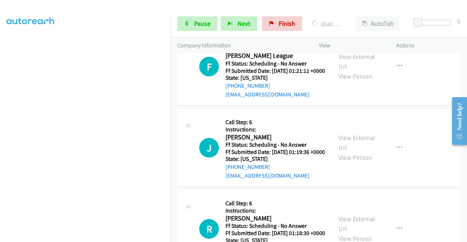
scroll to position [1866, 0]
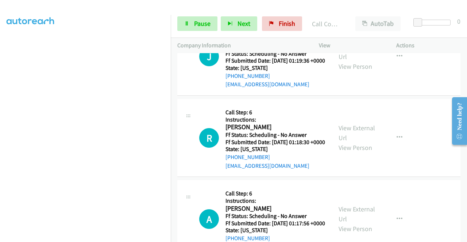
scroll to position [1983, 0]
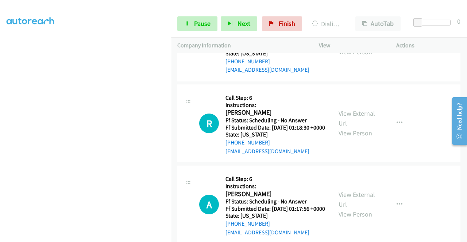
click at [191, 22] on link "Pause" at bounding box center [197, 23] width 40 height 15
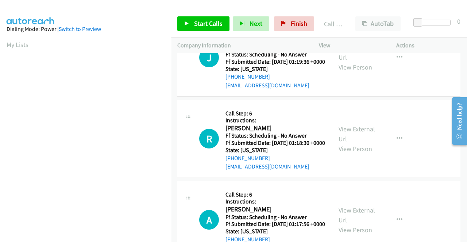
scroll to position [166, 0]
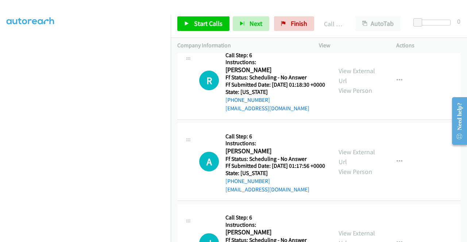
scroll to position [2056, 0]
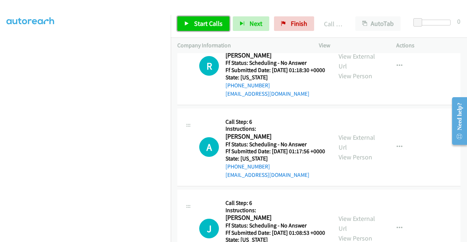
click at [217, 19] on span "Start Calls" at bounding box center [208, 23] width 28 height 8
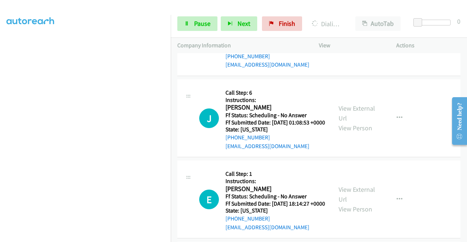
scroll to position [2183, 0]
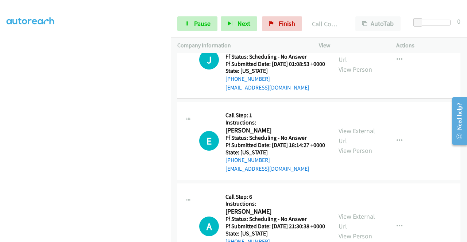
scroll to position [2275, 0]
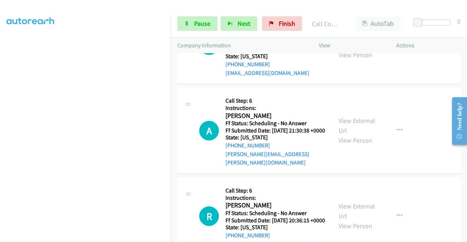
scroll to position [2382, 0]
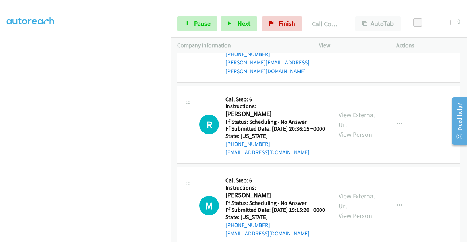
scroll to position [2489, 0]
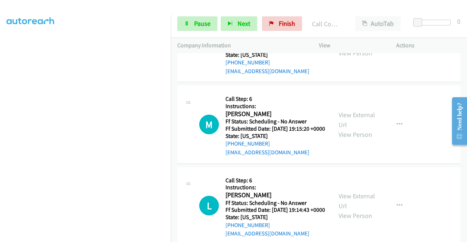
scroll to position [2596, 0]
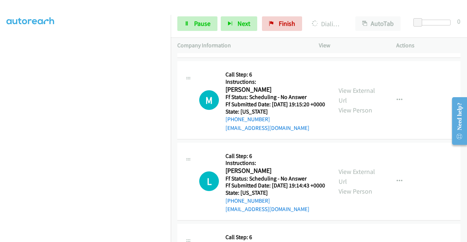
click at [0, 144] on aside "Dialing Mode: Power | Switch to Preview My Lists" at bounding box center [85, 56] width 171 height 404
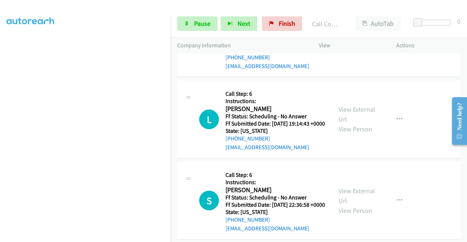
scroll to position [2689, 0]
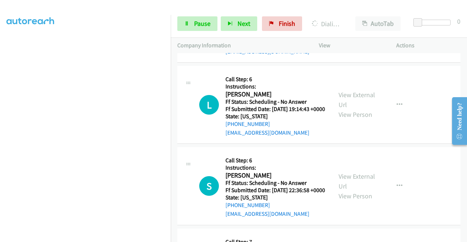
click at [185, 29] on link "Pause" at bounding box center [197, 23] width 40 height 15
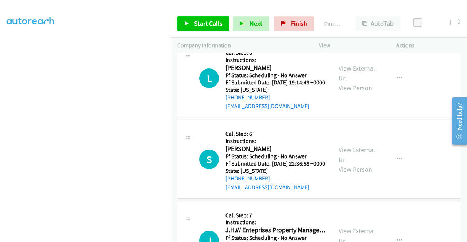
scroll to position [2725, 0]
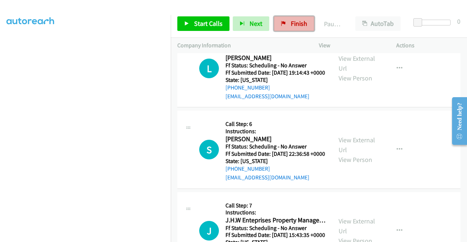
click at [282, 27] on link "Finish" at bounding box center [294, 23] width 40 height 15
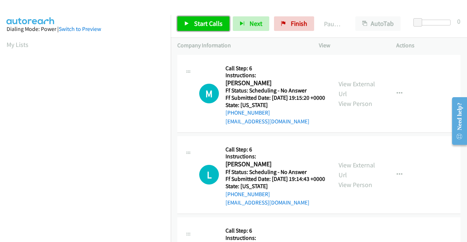
click at [203, 20] on span "Start Calls" at bounding box center [208, 23] width 28 height 8
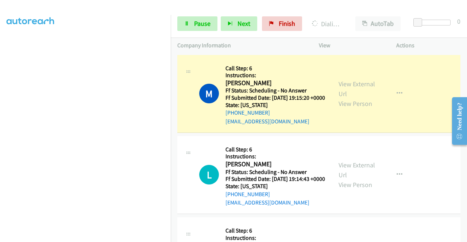
scroll to position [166, 0]
click at [344, 86] on link "View External Url" at bounding box center [356, 89] width 36 height 18
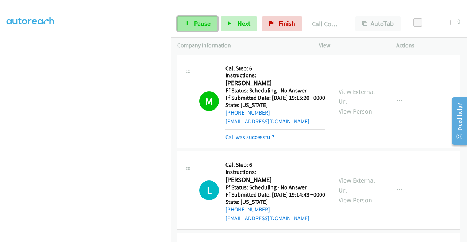
click at [192, 18] on link "Pause" at bounding box center [197, 23] width 40 height 15
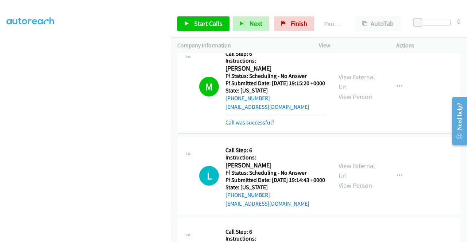
scroll to position [63, 0]
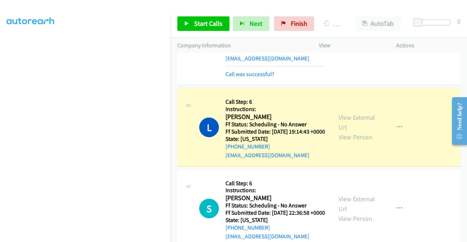
click at [350, 123] on div "View External Url View Person" at bounding box center [357, 128] width 38 height 30
click at [348, 126] on link "View External Url" at bounding box center [356, 122] width 36 height 18
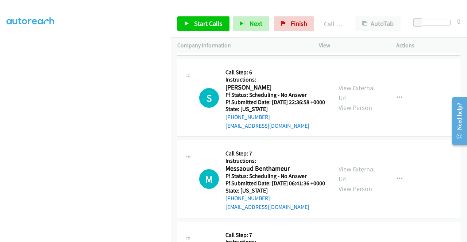
scroll to position [201, 0]
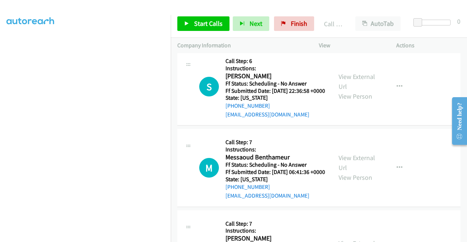
drag, startPoint x: 466, startPoint y: 76, endPoint x: 19, endPoint y: 1, distance: 453.2
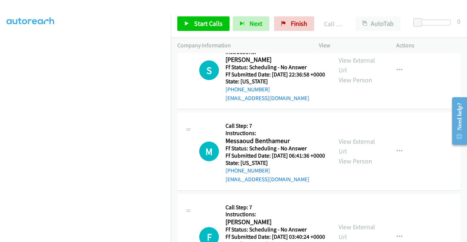
scroll to position [215, 0]
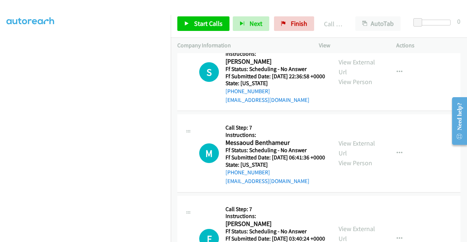
click at [213, 15] on div "Start Calls Pause Next Finish Call Completed AutoTab AutoTab 0" at bounding box center [319, 24] width 296 height 28
click at [209, 19] on span "Start Calls" at bounding box center [208, 23] width 28 height 8
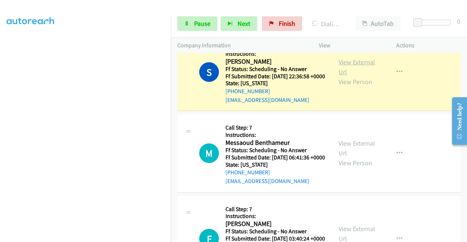
click at [353, 76] on link "View External Url" at bounding box center [356, 67] width 36 height 18
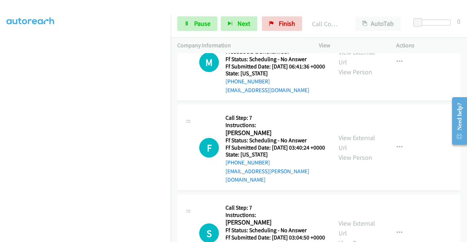
scroll to position [322, 0]
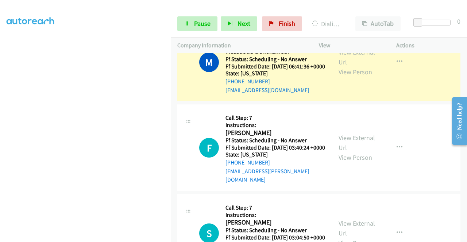
click at [352, 66] on link "View External Url" at bounding box center [356, 57] width 36 height 18
click at [195, 30] on link "Pause" at bounding box center [197, 23] width 40 height 15
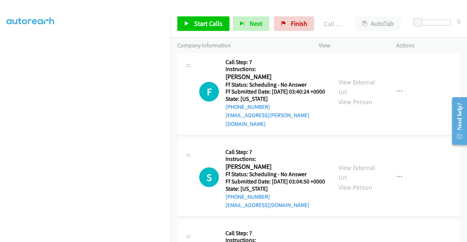
scroll to position [395, 0]
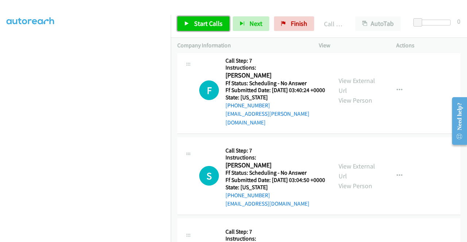
click at [204, 27] on span "Start Calls" at bounding box center [208, 23] width 28 height 8
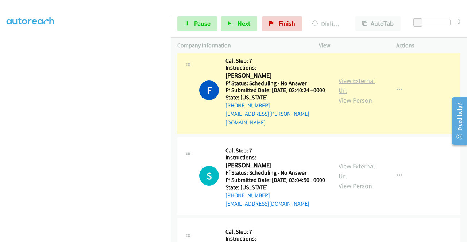
click at [346, 95] on link "View External Url" at bounding box center [356, 86] width 36 height 18
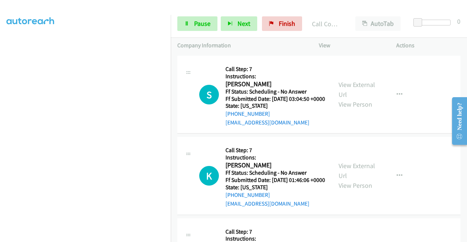
scroll to position [492, 0]
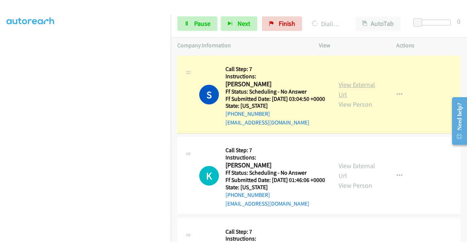
click at [357, 99] on link "View External Url" at bounding box center [356, 90] width 36 height 18
click at [171, 88] on td "S Callback Scheduled Call Step: 7 Instructions: [PERSON_NAME] America/New_York …" at bounding box center [319, 94] width 296 height 81
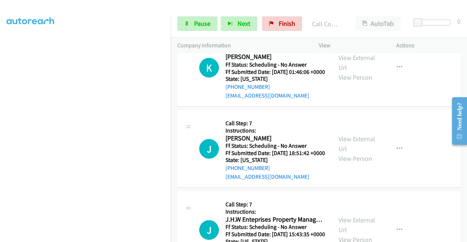
scroll to position [619, 0]
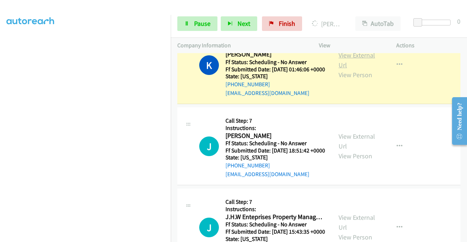
click at [338, 69] on link "View External Url" at bounding box center [356, 60] width 36 height 18
click at [207, 31] on div "Start Calls Pause Next Finish Dialing [PERSON_NAME] AutoTab AutoTab 0" at bounding box center [319, 24] width 296 height 28
click at [203, 28] on link "Pause" at bounding box center [197, 23] width 40 height 15
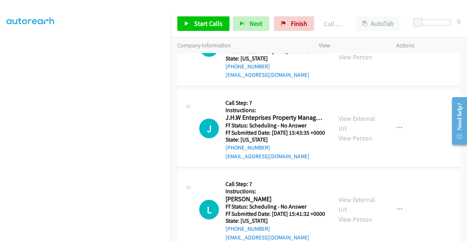
scroll to position [735, 0]
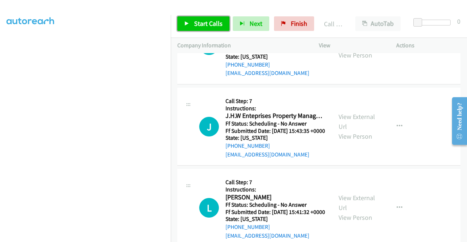
click at [209, 22] on span "Start Calls" at bounding box center [208, 23] width 28 height 8
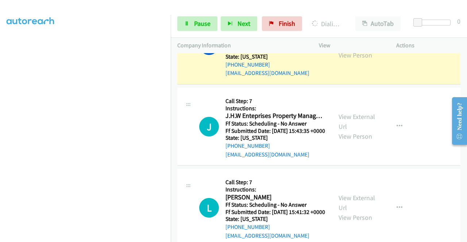
click at [342, 50] on link "View External Url" at bounding box center [356, 40] width 36 height 18
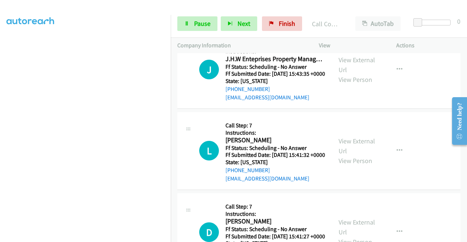
scroll to position [823, 0]
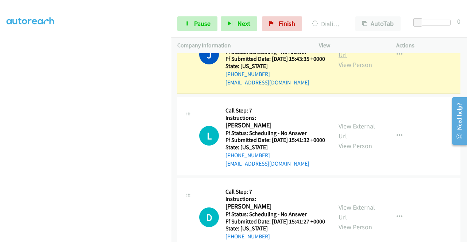
click at [353, 59] on link "View External Url" at bounding box center [356, 50] width 36 height 18
click at [195, 31] on link "Pause" at bounding box center [197, 23] width 40 height 15
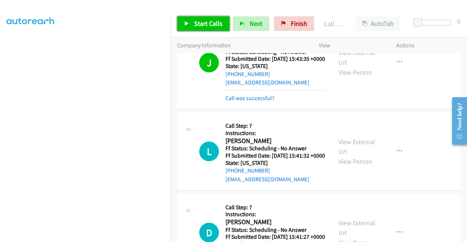
click at [198, 24] on span "Start Calls" at bounding box center [208, 23] width 28 height 8
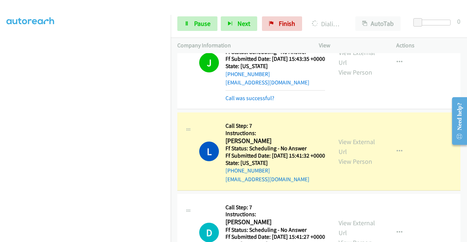
click at [338, 167] on div "View External Url View Person" at bounding box center [357, 152] width 38 height 30
click at [338, 156] on link "View External Url" at bounding box center [356, 147] width 36 height 18
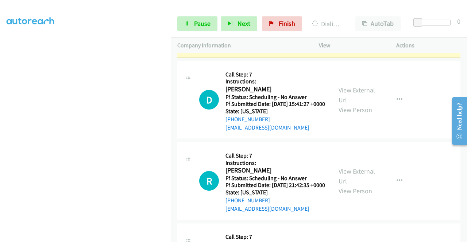
scroll to position [959, 0]
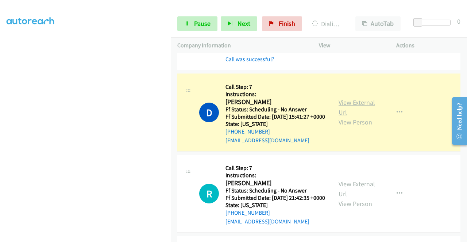
click at [347, 117] on link "View External Url" at bounding box center [356, 107] width 36 height 18
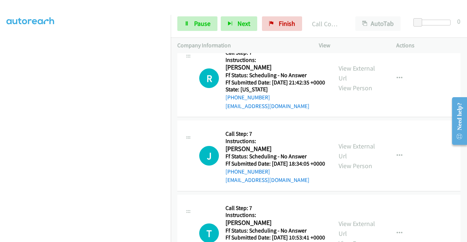
scroll to position [1098, 0]
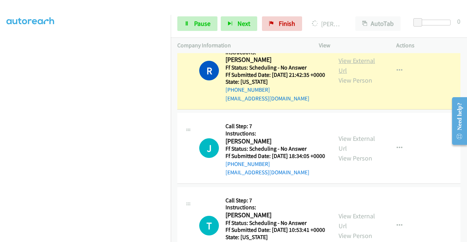
click at [348, 75] on link "View External Url" at bounding box center [356, 66] width 36 height 18
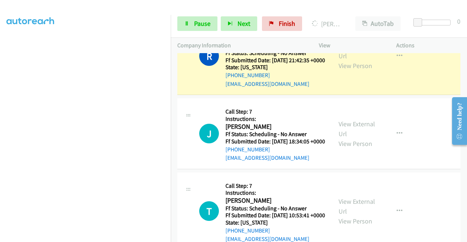
scroll to position [1161, 0]
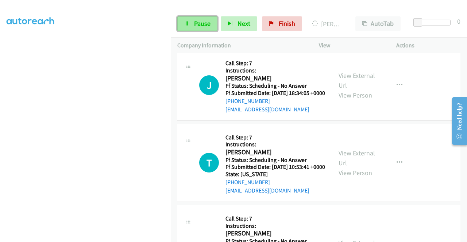
click at [178, 24] on link "Pause" at bounding box center [197, 23] width 40 height 15
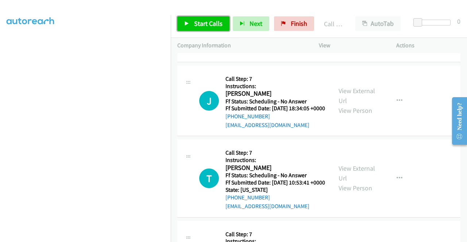
click at [209, 29] on link "Start Calls" at bounding box center [203, 23] width 52 height 15
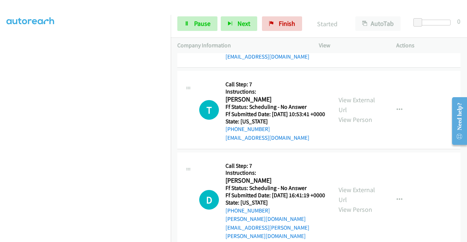
scroll to position [1239, 0]
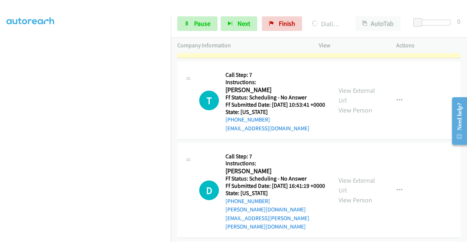
click at [347, 27] on link "View External Url" at bounding box center [356, 18] width 36 height 18
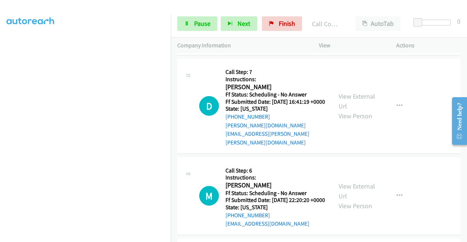
scroll to position [1341, 0]
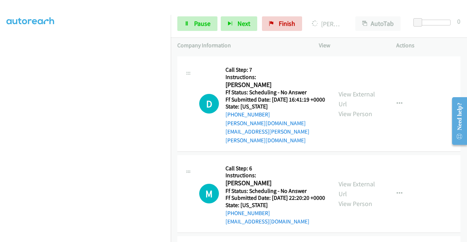
click at [358, 29] on div "View External Url View Person" at bounding box center [357, 14] width 38 height 30
click at [347, 18] on link "View External Url" at bounding box center [356, 9] width 36 height 18
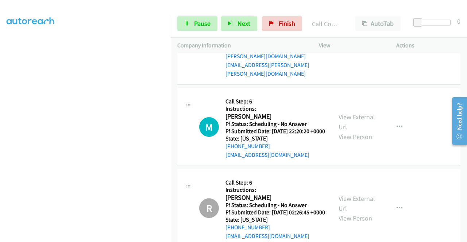
scroll to position [1443, 0]
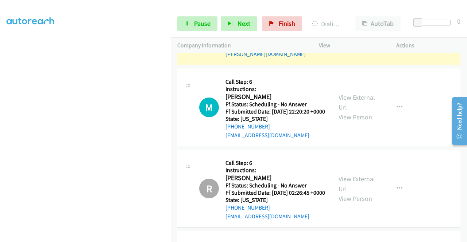
click at [338, 32] on div "View External Url View Person" at bounding box center [357, 18] width 38 height 30
click at [341, 22] on link "View External Url" at bounding box center [356, 13] width 36 height 18
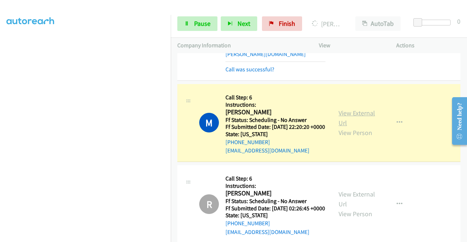
click at [346, 127] on link "View External Url" at bounding box center [356, 118] width 36 height 18
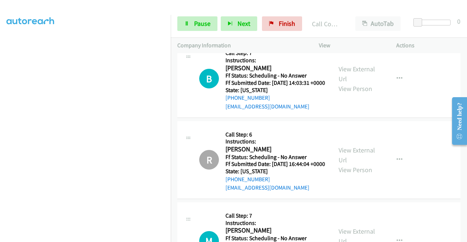
scroll to position [1919, 0]
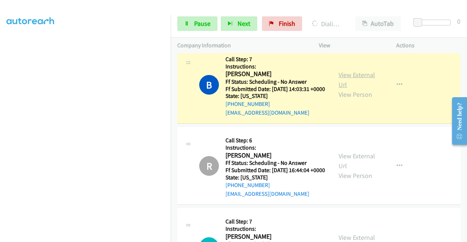
click at [349, 89] on link "View External Url" at bounding box center [356, 80] width 36 height 18
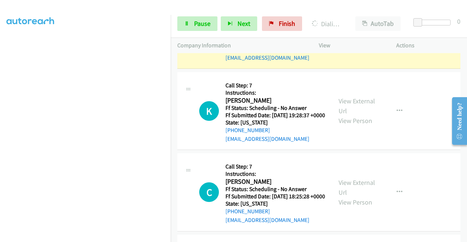
scroll to position [2172, 0]
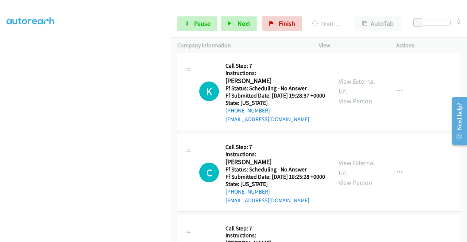
click at [364, 14] on link "View External Url" at bounding box center [356, 5] width 36 height 18
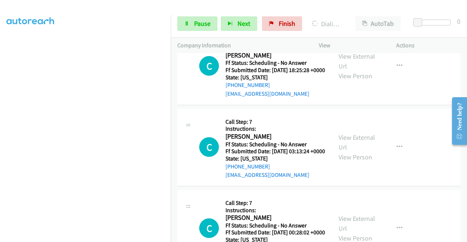
scroll to position [2284, 0]
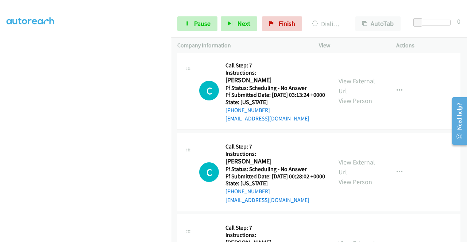
scroll to position [2410, 0]
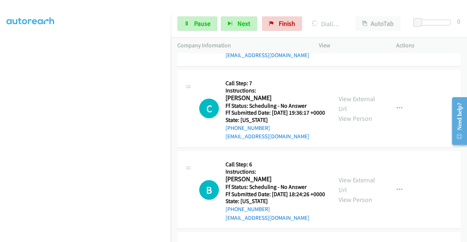
click at [462, 237] on div "+1 415-964-1034 Call failed - Please reload the list and try again The Callbar …" at bounding box center [319, 147] width 296 height 189
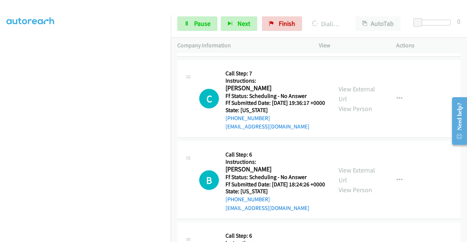
click at [185, 23] on icon at bounding box center [186, 24] width 5 height 5
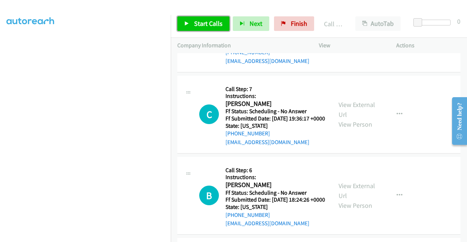
click at [209, 29] on link "Start Calls" at bounding box center [203, 23] width 52 height 15
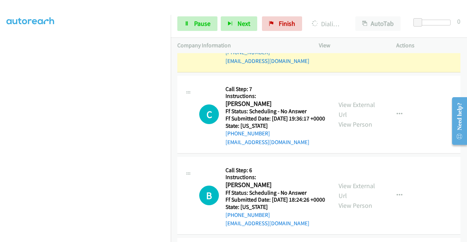
click at [350, 37] on link "View External Url" at bounding box center [356, 28] width 36 height 18
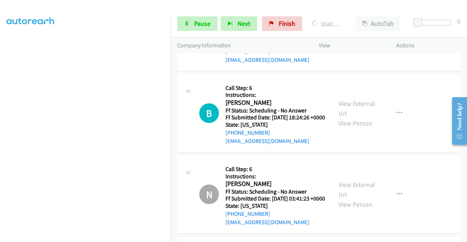
scroll to position [2629, 0]
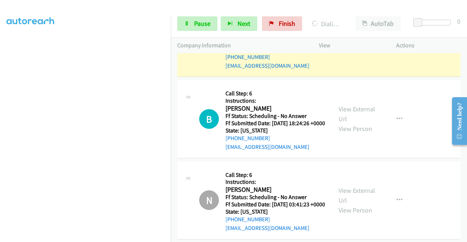
click at [349, 42] on link "View External Url" at bounding box center [356, 33] width 36 height 18
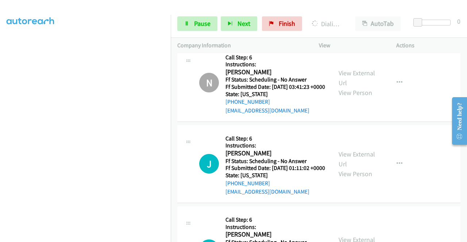
scroll to position [2756, 0]
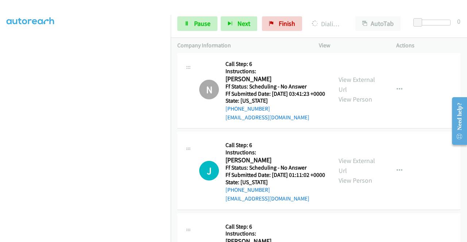
click at [359, 12] on link "View External Url" at bounding box center [356, 3] width 36 height 18
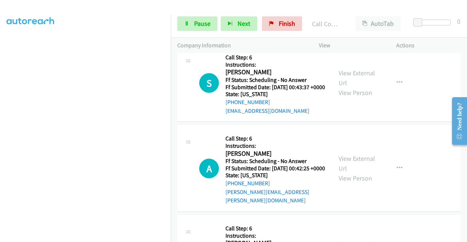
scroll to position [3029, 0]
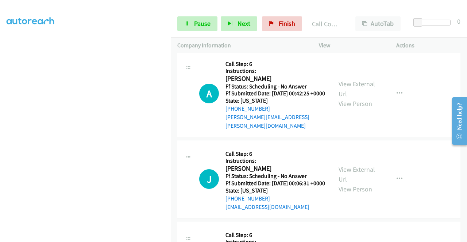
scroll to position [3137, 0]
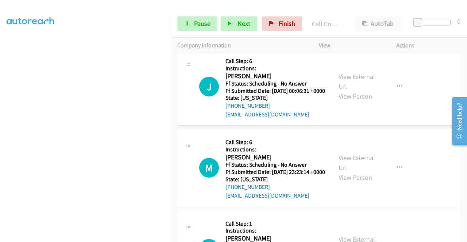
scroll to position [3243, 0]
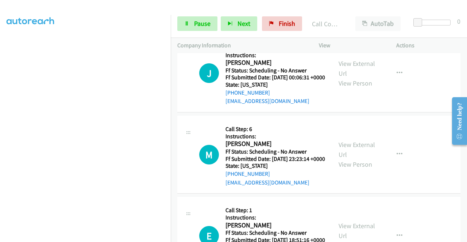
scroll to position [3321, 0]
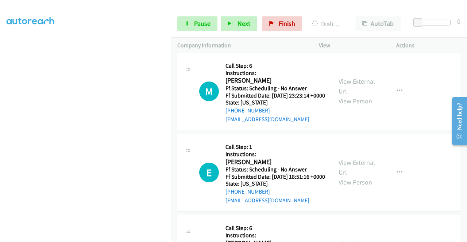
click at [352, 14] on link "View External Url" at bounding box center [356, 5] width 36 height 18
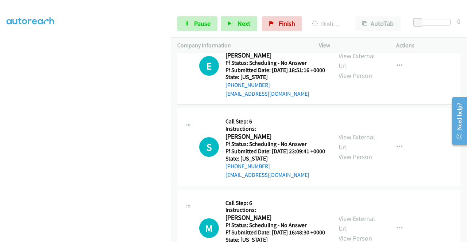
scroll to position [3443, 0]
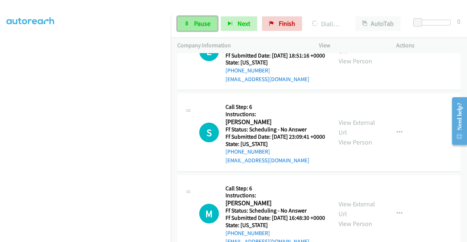
click at [196, 28] on link "Pause" at bounding box center [197, 23] width 40 height 15
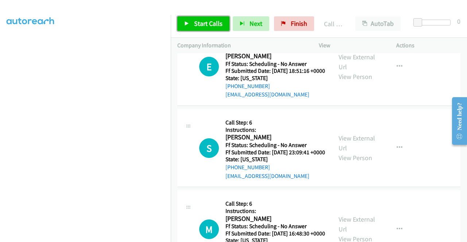
click at [211, 23] on span "Start Calls" at bounding box center [208, 23] width 28 height 8
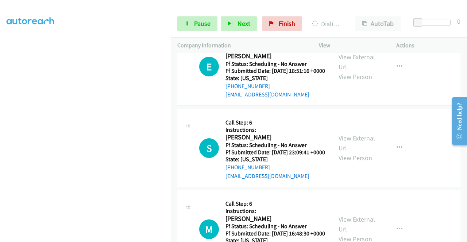
click at [201, 16] on div "Start Calls Pause Next Finish Dialing Maureen Graves AutoTab AutoTab 0" at bounding box center [319, 24] width 296 height 28
click at [198, 19] on link "Pause" at bounding box center [197, 23] width 40 height 15
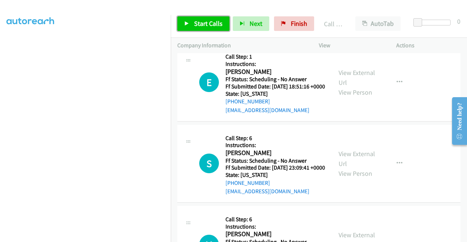
click at [207, 22] on span "Start Calls" at bounding box center [208, 23] width 28 height 8
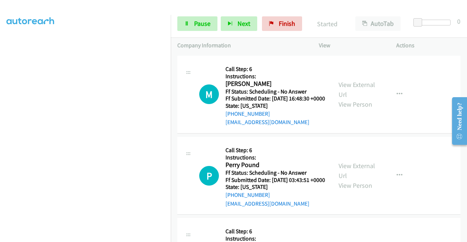
scroll to position [3623, 0]
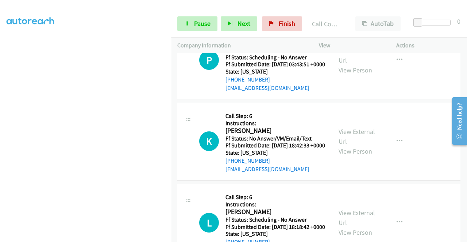
scroll to position [3739, 0]
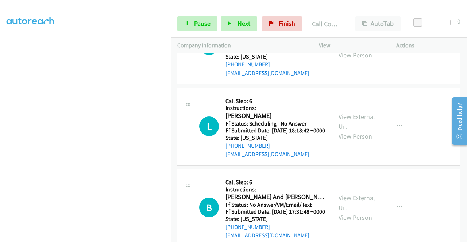
scroll to position [3841, 0]
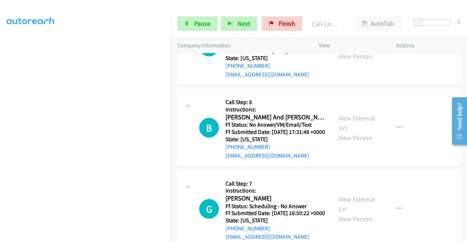
scroll to position [3947, 0]
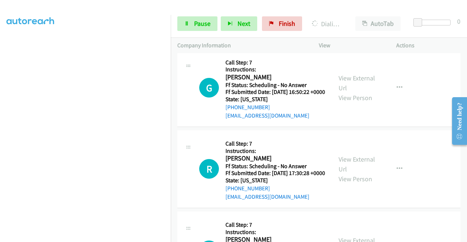
scroll to position [4069, 0]
click at [187, 26] on icon at bounding box center [186, 24] width 5 height 5
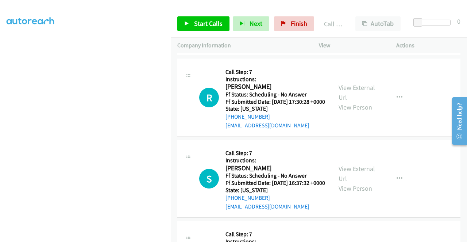
scroll to position [4162, 0]
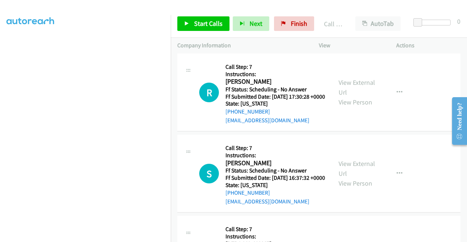
click at [212, 15] on div "Start Calls Pause Next Finish Call Completed AutoTab AutoTab 0" at bounding box center [319, 24] width 296 height 28
click at [209, 24] on span "Start Calls" at bounding box center [208, 23] width 28 height 8
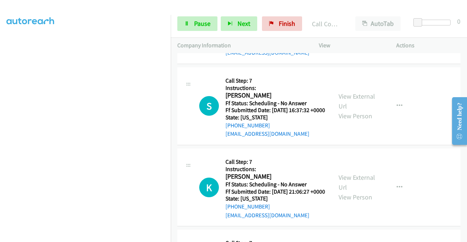
scroll to position [4249, 0]
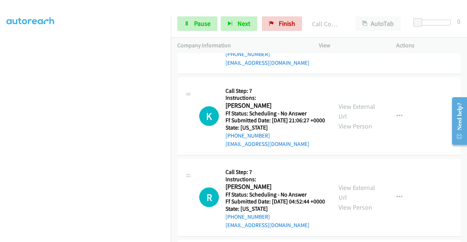
scroll to position [4361, 0]
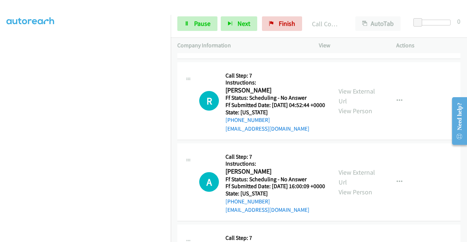
scroll to position [4468, 0]
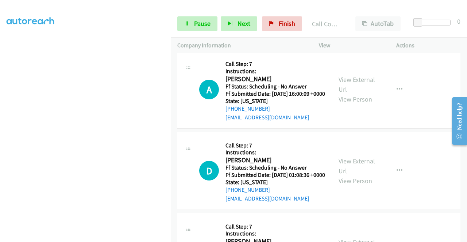
scroll to position [4555, 0]
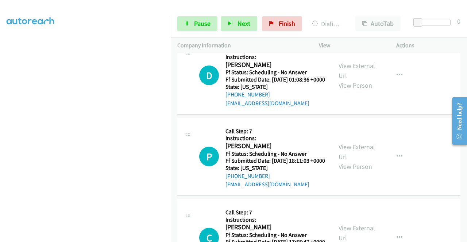
scroll to position [4687, 0]
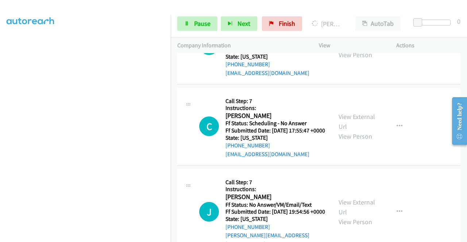
scroll to position [4790, 0]
click at [193, 27] on link "Pause" at bounding box center [197, 23] width 40 height 15
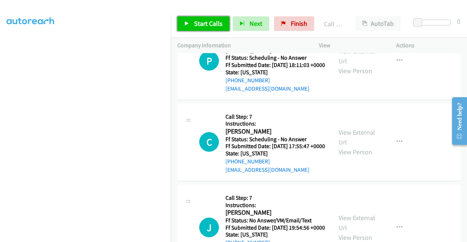
click at [207, 25] on span "Start Calls" at bounding box center [208, 23] width 28 height 8
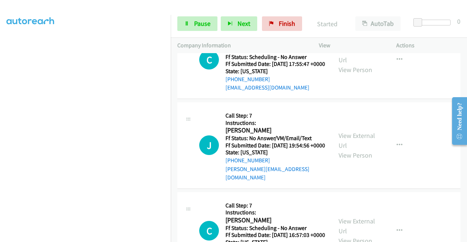
scroll to position [4883, 0]
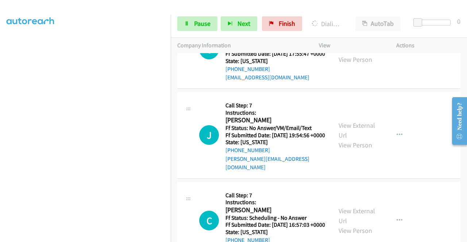
click at [0, 96] on aside "Dialing Mode: Power | Switch to Preview My Lists" at bounding box center [85, 56] width 171 height 404
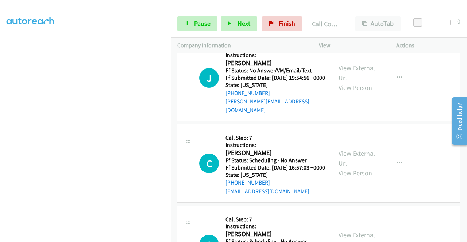
scroll to position [4980, 0]
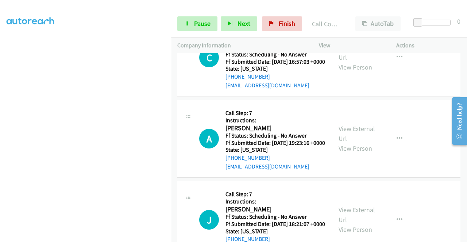
scroll to position [5082, 0]
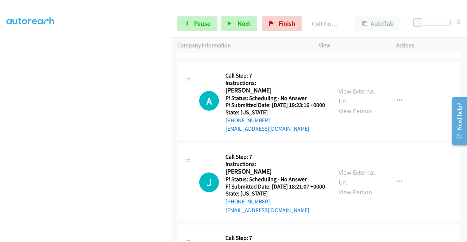
scroll to position [5165, 0]
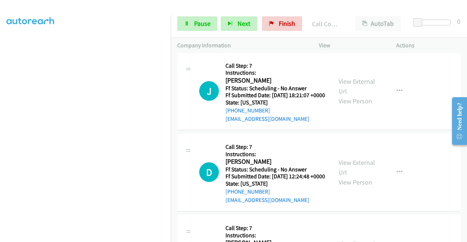
scroll to position [5301, 0]
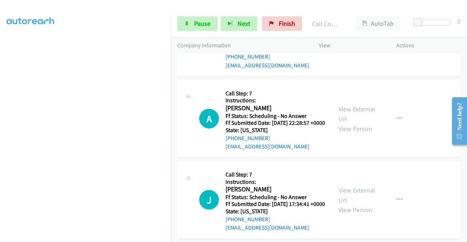
scroll to position [5403, 0]
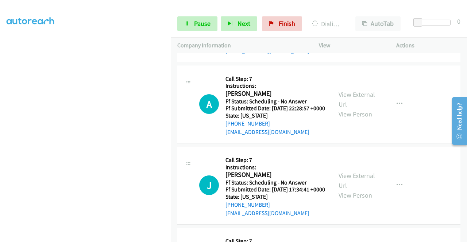
click at [192, 24] on link "Pause" at bounding box center [197, 23] width 40 height 15
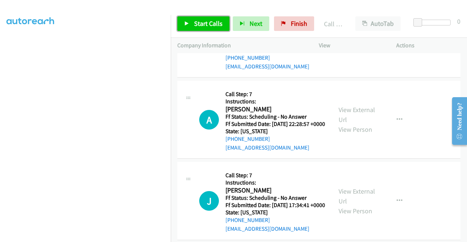
click at [209, 27] on span "Start Calls" at bounding box center [208, 23] width 28 height 8
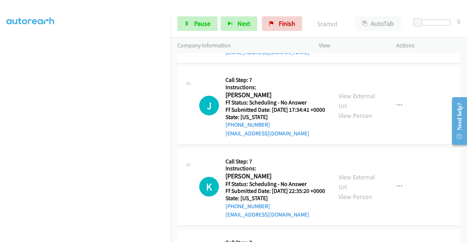
scroll to position [5505, 0]
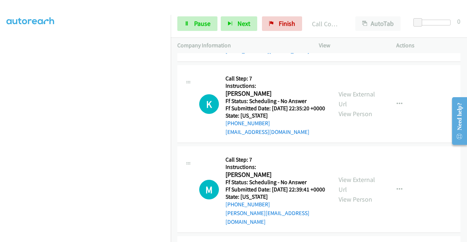
scroll to position [5602, 0]
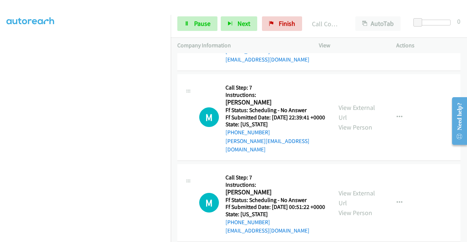
scroll to position [5699, 0]
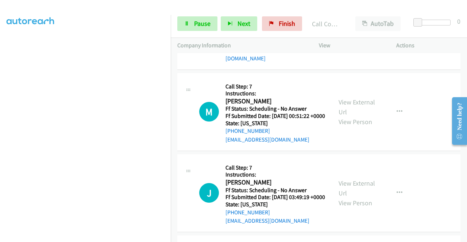
scroll to position [5801, 0]
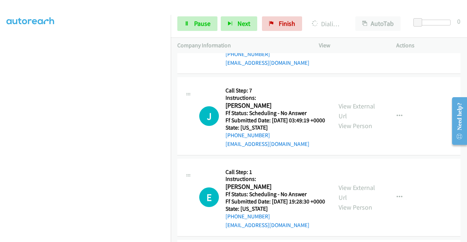
scroll to position [5913, 0]
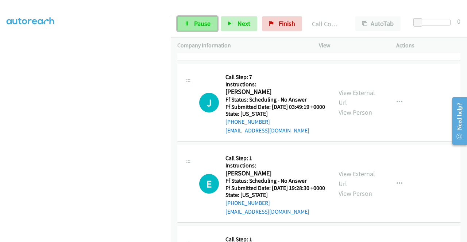
click at [187, 25] on icon at bounding box center [186, 24] width 5 height 5
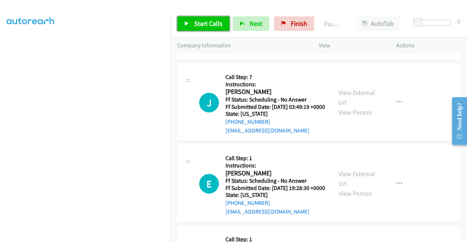
click at [200, 26] on span "Start Calls" at bounding box center [208, 23] width 28 height 8
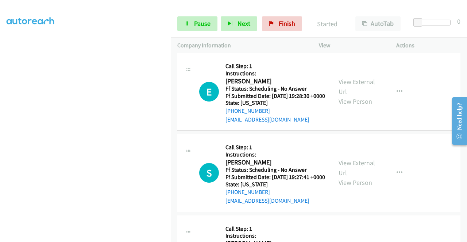
scroll to position [6020, 0]
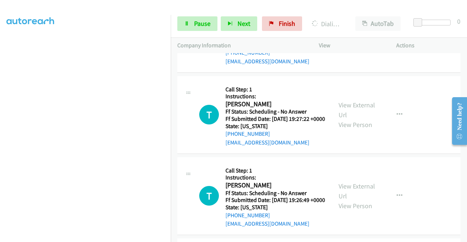
scroll to position [6198, 0]
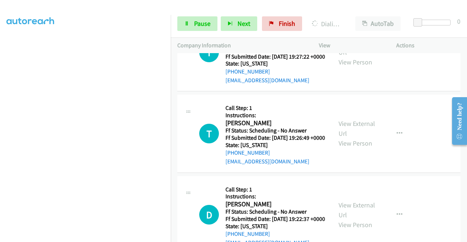
scroll to position [6223, 0]
click at [200, 19] on span "Pause" at bounding box center [202, 23] width 16 height 8
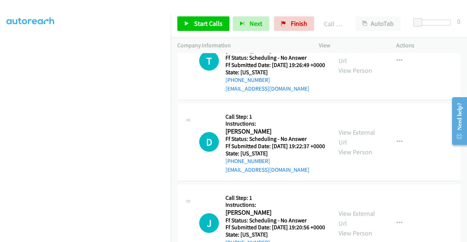
scroll to position [6320, 0]
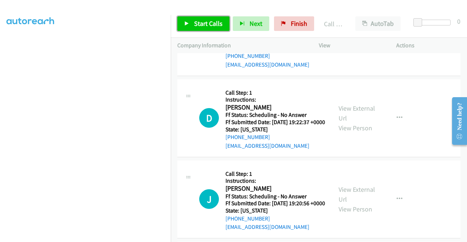
click at [201, 27] on span "Start Calls" at bounding box center [208, 23] width 28 height 8
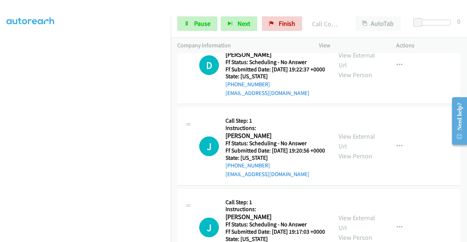
scroll to position [6403, 0]
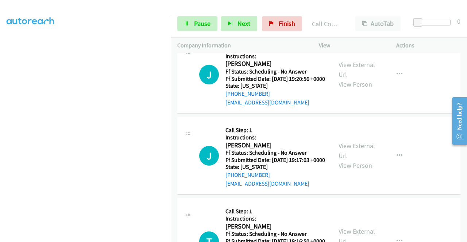
scroll to position [6505, 0]
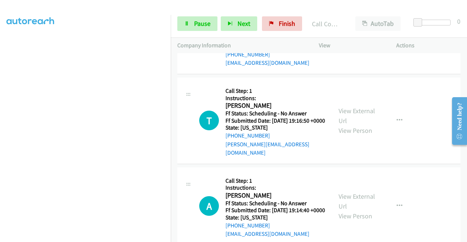
scroll to position [6617, 0]
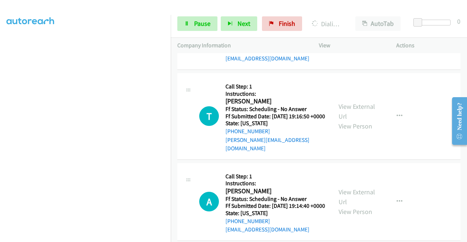
click at [201, 24] on span "Pause" at bounding box center [202, 23] width 16 height 8
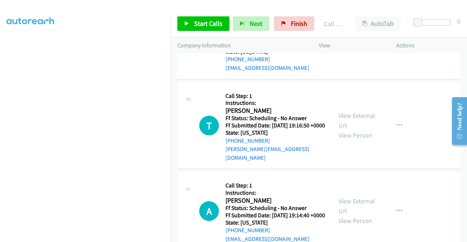
scroll to position [6631, 0]
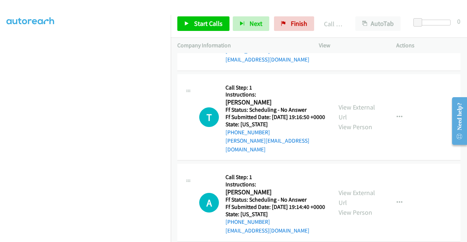
drag, startPoint x: 463, startPoint y: 232, endPoint x: 331, endPoint y: 143, distance: 159.9
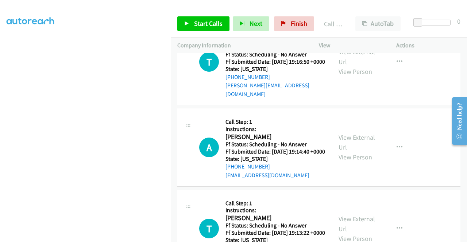
scroll to position [6704, 0]
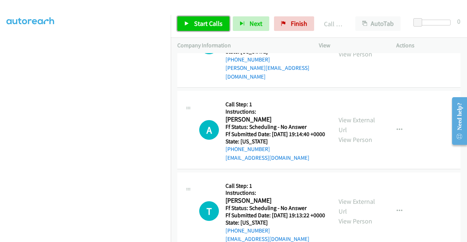
click at [215, 27] on span "Start Calls" at bounding box center [208, 23] width 28 height 8
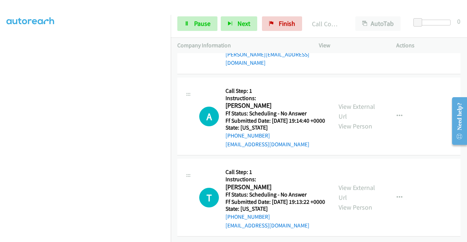
scroll to position [6821, 0]
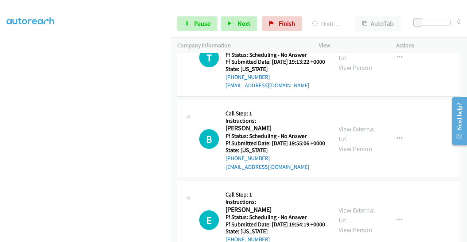
scroll to position [6918, 0]
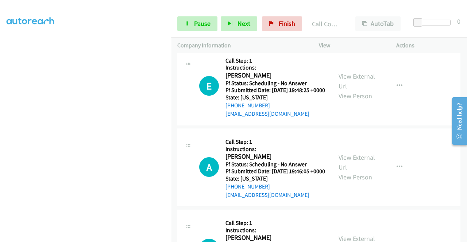
scroll to position [7137, 0]
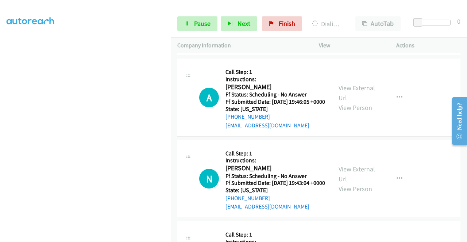
scroll to position [7216, 0]
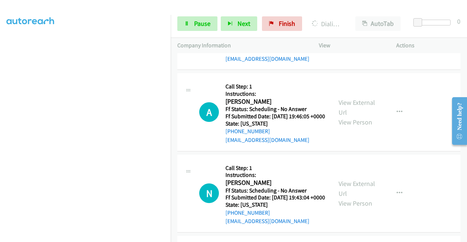
click at [463, 237] on div "+1 415-964-1034 Call failed - Please reload the list and try again The Callbar …" at bounding box center [319, 147] width 296 height 189
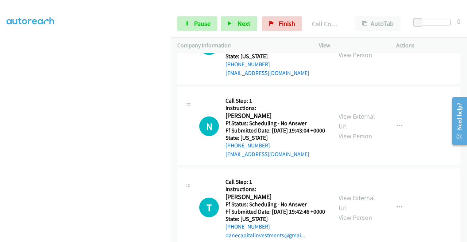
scroll to position [7328, 0]
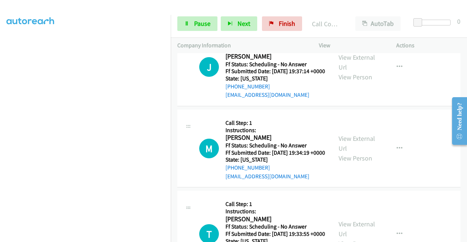
scroll to position [7547, 0]
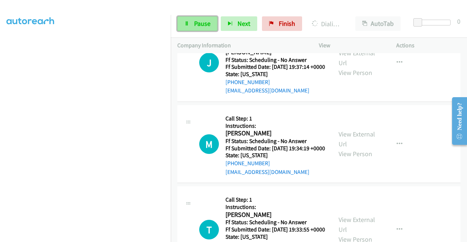
click at [201, 19] on link "Pause" at bounding box center [197, 23] width 40 height 15
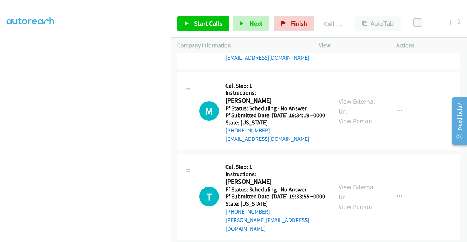
scroll to position [7630, 0]
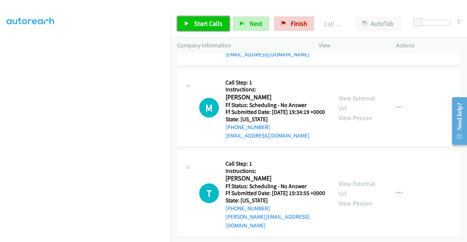
click at [201, 29] on link "Start Calls" at bounding box center [203, 23] width 52 height 15
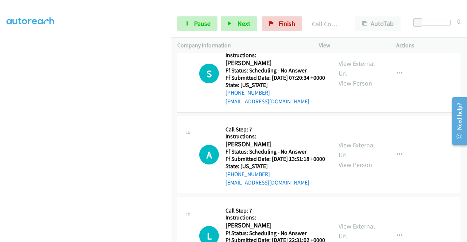
scroll to position [7965, 0]
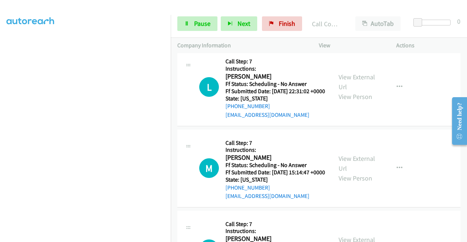
scroll to position [8135, 0]
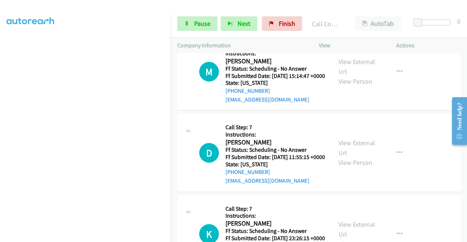
scroll to position [8247, 0]
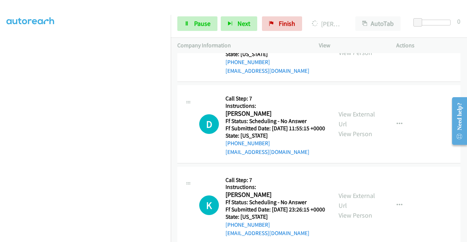
click at [202, 24] on span "Pause" at bounding box center [202, 23] width 16 height 8
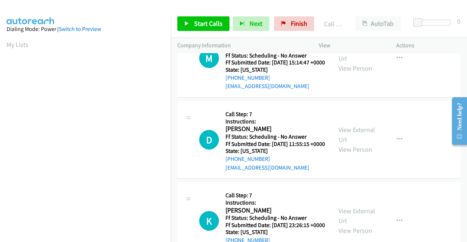
scroll to position [166, 0]
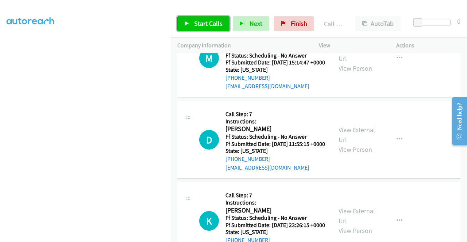
click at [209, 24] on span "Start Calls" at bounding box center [208, 23] width 28 height 8
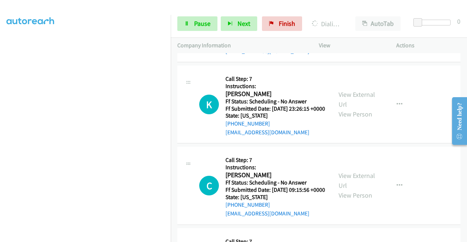
scroll to position [8378, 0]
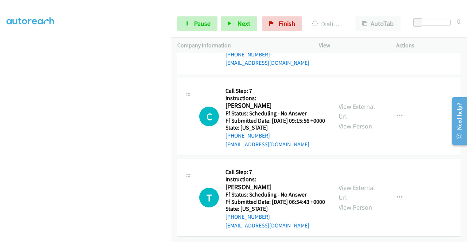
scroll to position [8490, 0]
click at [204, 17] on link "Pause" at bounding box center [197, 23] width 40 height 15
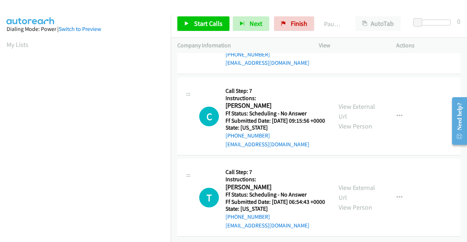
scroll to position [166, 0]
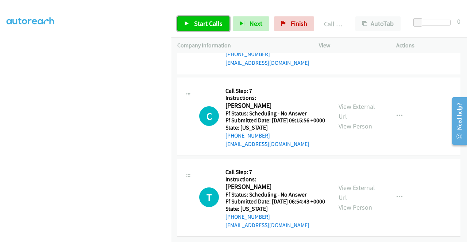
click at [213, 22] on span "Start Calls" at bounding box center [208, 23] width 28 height 8
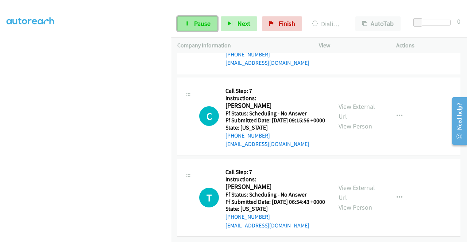
click at [193, 22] on link "Pause" at bounding box center [197, 23] width 40 height 15
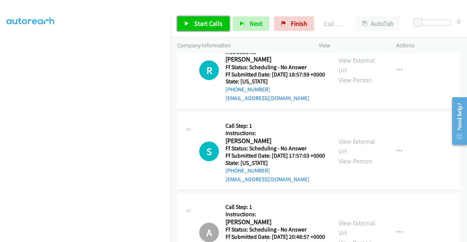
click at [203, 20] on span "Start Calls" at bounding box center [208, 23] width 28 height 8
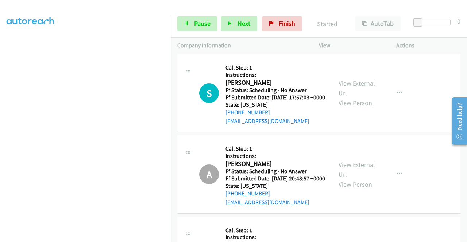
scroll to position [8874, 0]
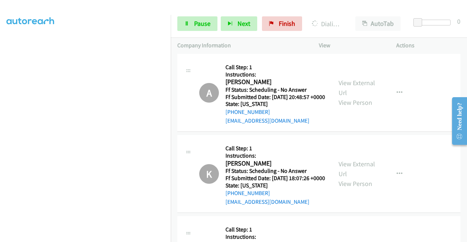
scroll to position [8976, 0]
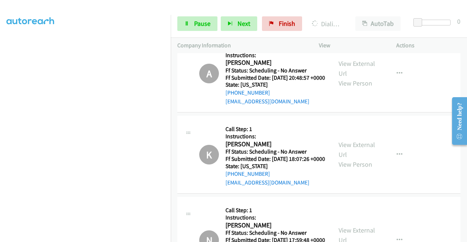
click at [198, 38] on div "Company Information" at bounding box center [241, 45] width 141 height 15
click at [194, 19] on link "Pause" at bounding box center [197, 23] width 40 height 15
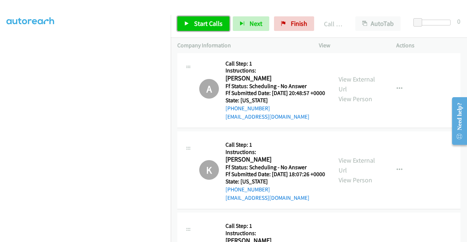
click at [201, 27] on span "Start Calls" at bounding box center [208, 23] width 28 height 8
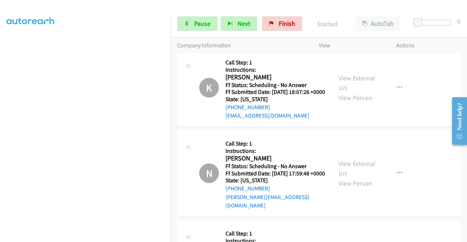
scroll to position [9068, 0]
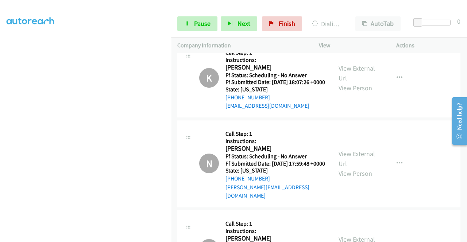
click at [196, 22] on span "Pause" at bounding box center [202, 23] width 16 height 8
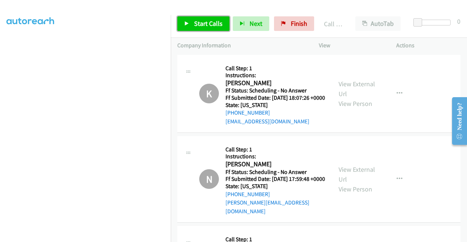
click at [187, 18] on link "Start Calls" at bounding box center [203, 23] width 52 height 15
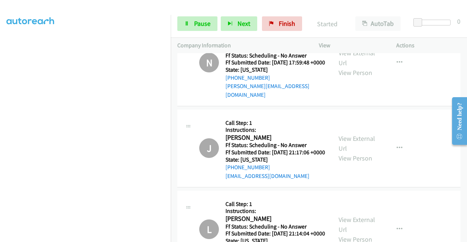
scroll to position [9200, 0]
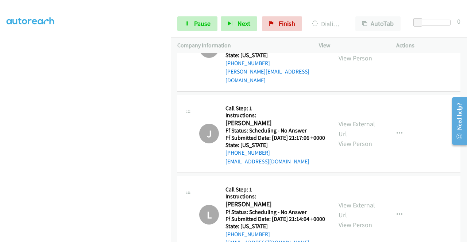
click at [190, 34] on div "Start Calls Pause Next Finish Dialing Toni Cuppy AutoTab AutoTab 0" at bounding box center [319, 24] width 296 height 28
click at [190, 24] on link "Pause" at bounding box center [197, 23] width 40 height 15
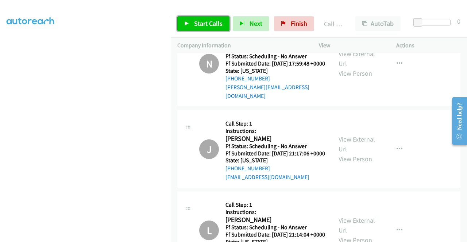
click at [194, 22] on span "Start Calls" at bounding box center [208, 23] width 28 height 8
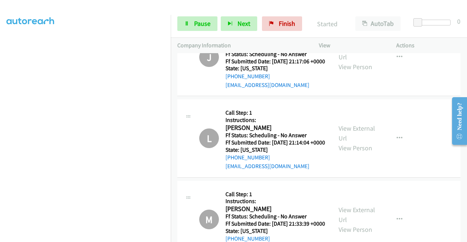
scroll to position [9306, 0]
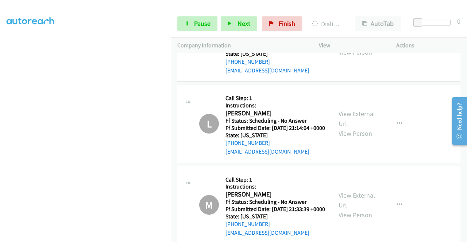
click at [187, 25] on icon at bounding box center [186, 24] width 5 height 5
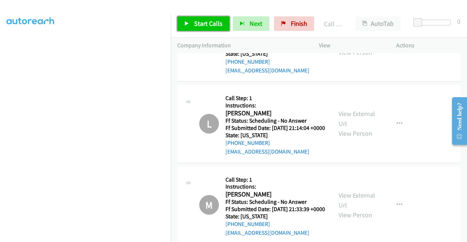
click at [209, 23] on span "Start Calls" at bounding box center [208, 23] width 28 height 8
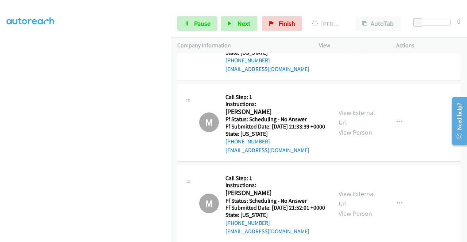
scroll to position [9404, 0]
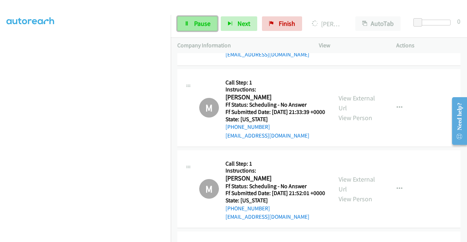
click at [191, 30] on link "Pause" at bounding box center [197, 23] width 40 height 15
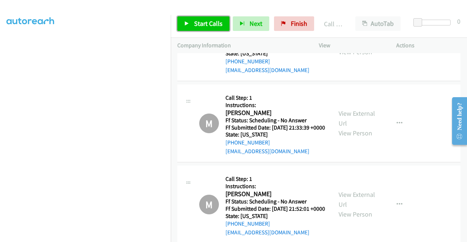
click at [210, 25] on span "Start Calls" at bounding box center [208, 23] width 28 height 8
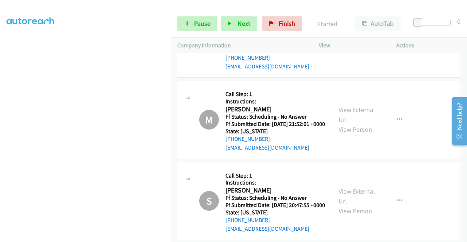
scroll to position [9491, 0]
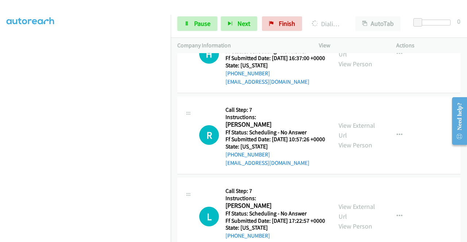
scroll to position [10479, 0]
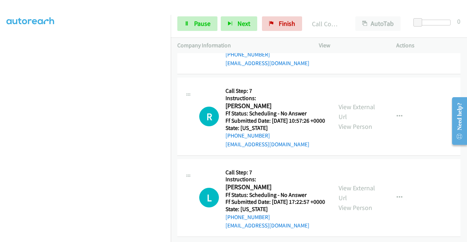
scroll to position [10590, 0]
click at [195, 28] on link "Pause" at bounding box center [197, 23] width 40 height 15
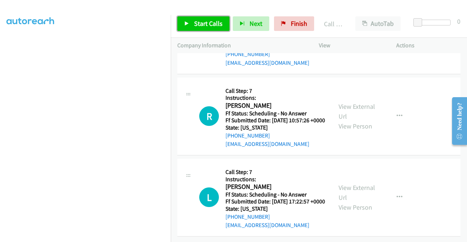
click at [206, 24] on span "Start Calls" at bounding box center [208, 23] width 28 height 8
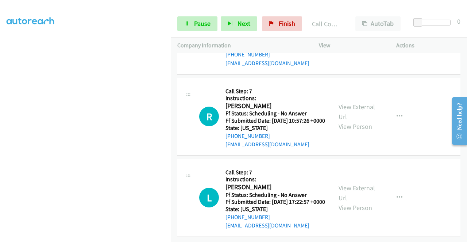
scroll to position [11091, 0]
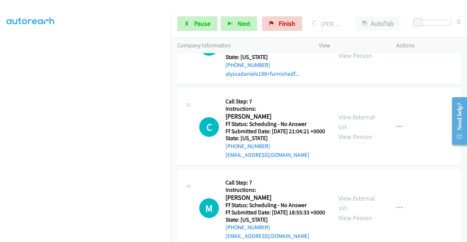
scroll to position [11184, 0]
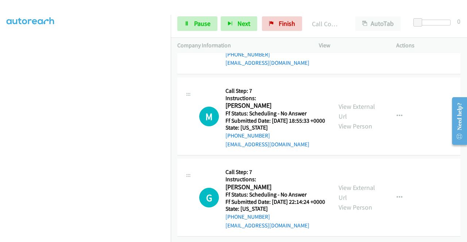
scroll to position [11300, 0]
click at [200, 23] on span "Pause" at bounding box center [202, 23] width 16 height 8
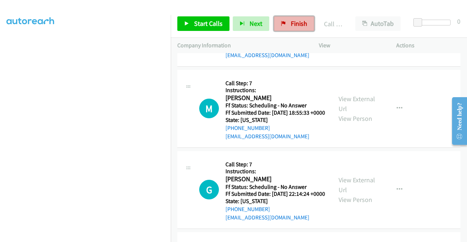
click at [292, 22] on span "Finish" at bounding box center [299, 23] width 16 height 8
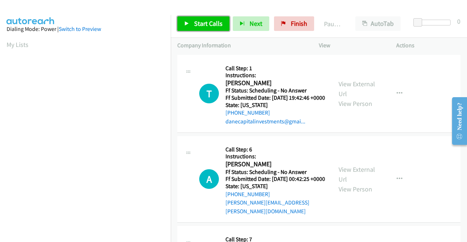
click at [198, 25] on span "Start Calls" at bounding box center [208, 23] width 28 height 8
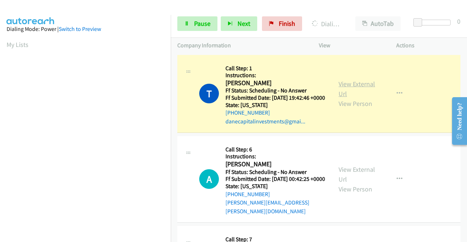
click at [343, 91] on link "View External Url" at bounding box center [356, 89] width 36 height 18
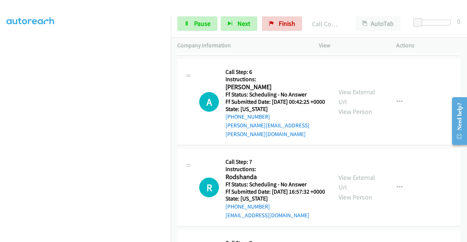
scroll to position [97, 0]
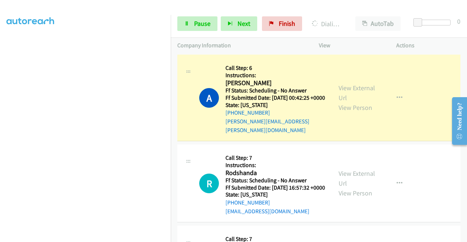
click at [347, 102] on div "View External Url View Person" at bounding box center [357, 98] width 38 height 30
click at [343, 97] on link "View External Url" at bounding box center [356, 93] width 36 height 18
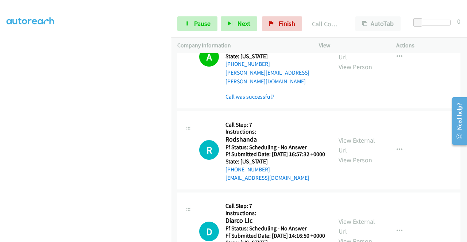
scroll to position [199, 0]
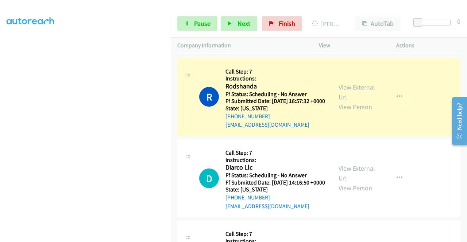
click at [338, 97] on link "View External Url" at bounding box center [356, 92] width 36 height 18
click at [197, 23] on span "Pause" at bounding box center [202, 23] width 16 height 8
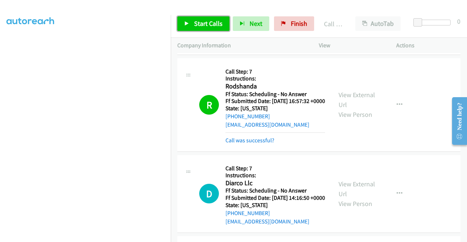
click at [195, 20] on span "Start Calls" at bounding box center [208, 23] width 28 height 8
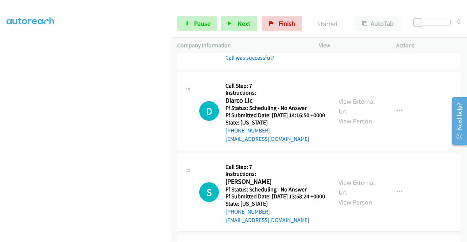
scroll to position [301, 0]
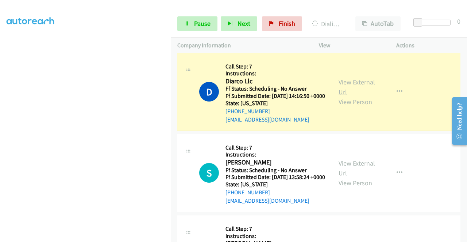
click at [339, 96] on link "View External Url" at bounding box center [356, 87] width 36 height 18
click at [185, 19] on link "Pause" at bounding box center [197, 23] width 40 height 15
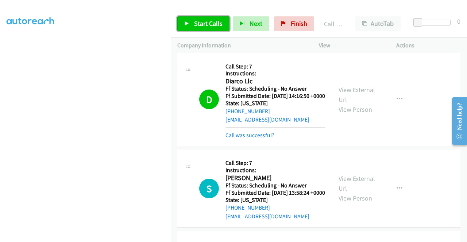
click at [198, 22] on span "Start Calls" at bounding box center [208, 23] width 28 height 8
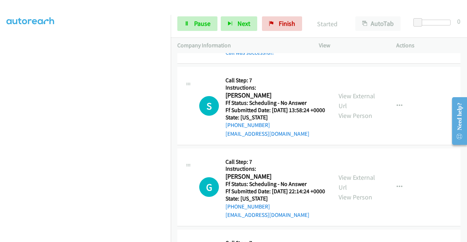
scroll to position [408, 0]
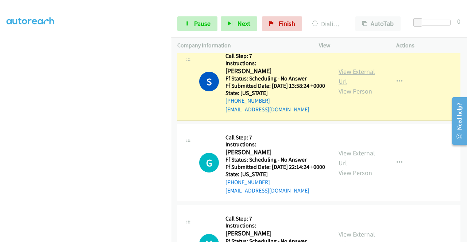
click at [354, 86] on link "View External Url" at bounding box center [356, 76] width 36 height 18
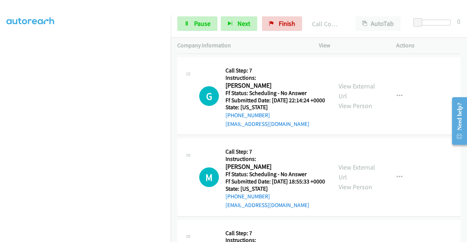
scroll to position [530, 0]
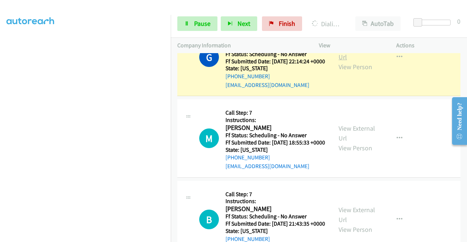
click at [345, 61] on link "View External Url" at bounding box center [356, 52] width 36 height 18
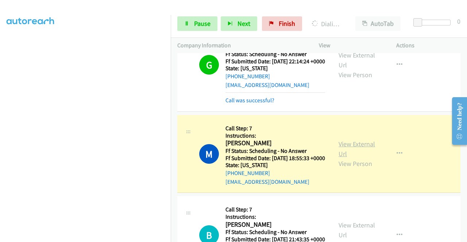
click at [338, 158] on link "View External Url" at bounding box center [356, 149] width 36 height 18
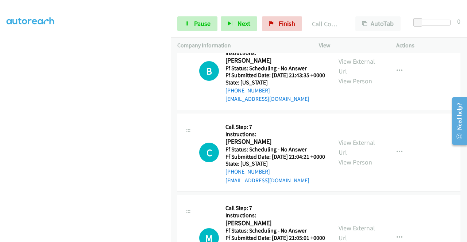
scroll to position [734, 0]
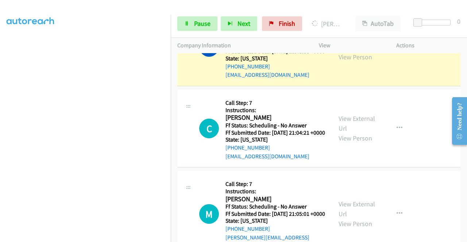
click at [345, 51] on link "View External Url" at bounding box center [356, 42] width 36 height 18
click at [195, 24] on span "Pause" at bounding box center [202, 23] width 16 height 8
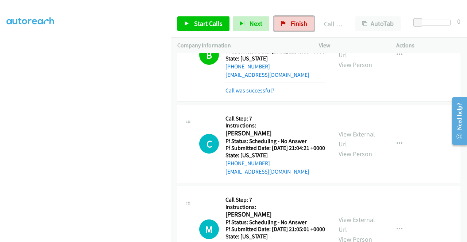
drag, startPoint x: 279, startPoint y: 27, endPoint x: 265, endPoint y: 34, distance: 15.7
click at [279, 27] on link "Finish" at bounding box center [294, 23] width 40 height 15
